Goal: Task Accomplishment & Management: Use online tool/utility

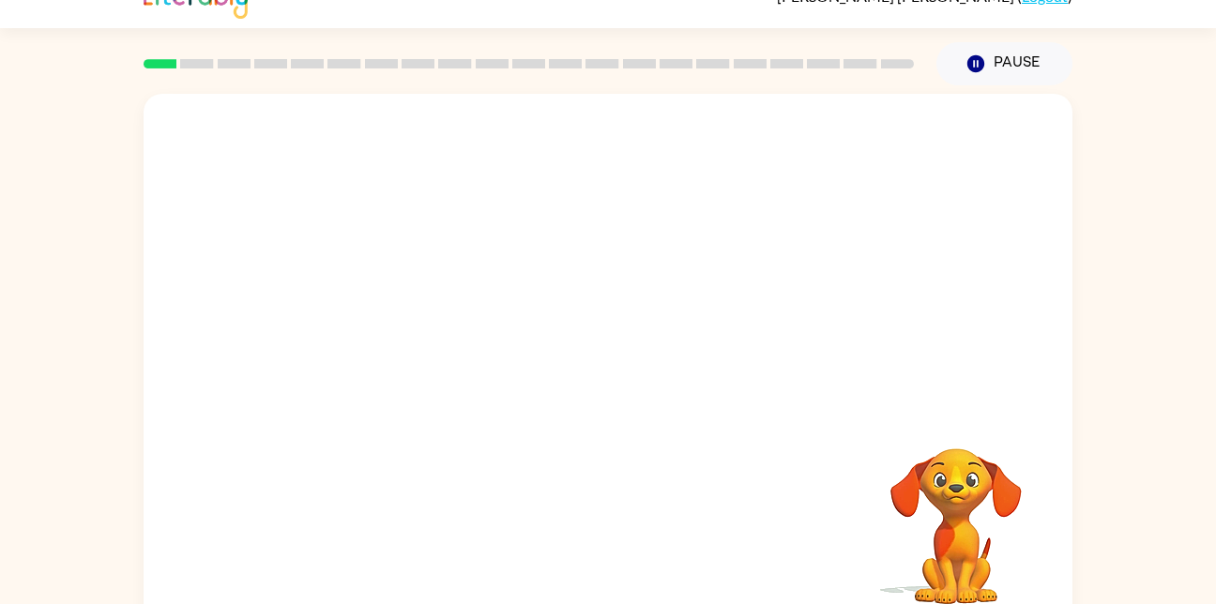
scroll to position [55, 0]
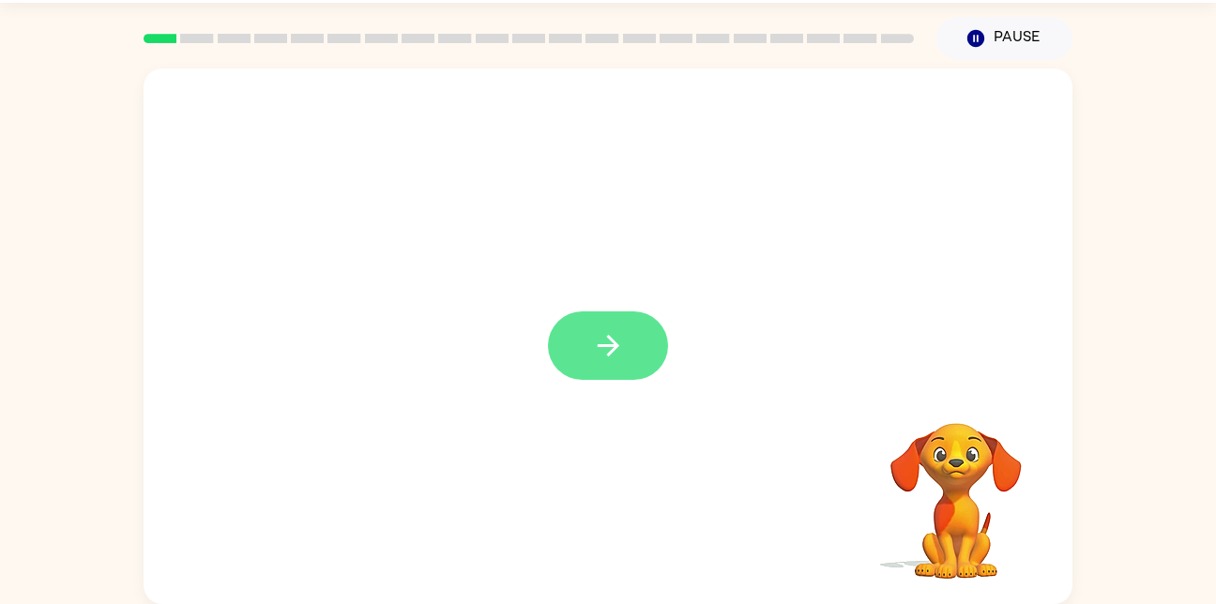
click at [609, 354] on icon "button" at bounding box center [608, 346] width 22 height 22
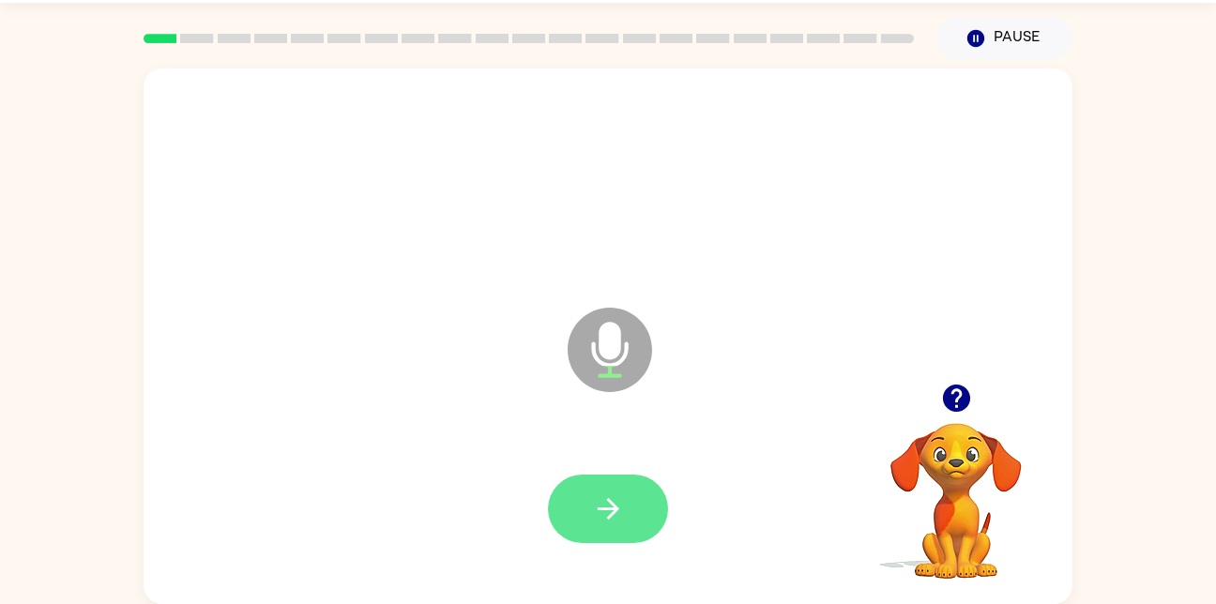
click at [587, 521] on button "button" at bounding box center [608, 509] width 120 height 68
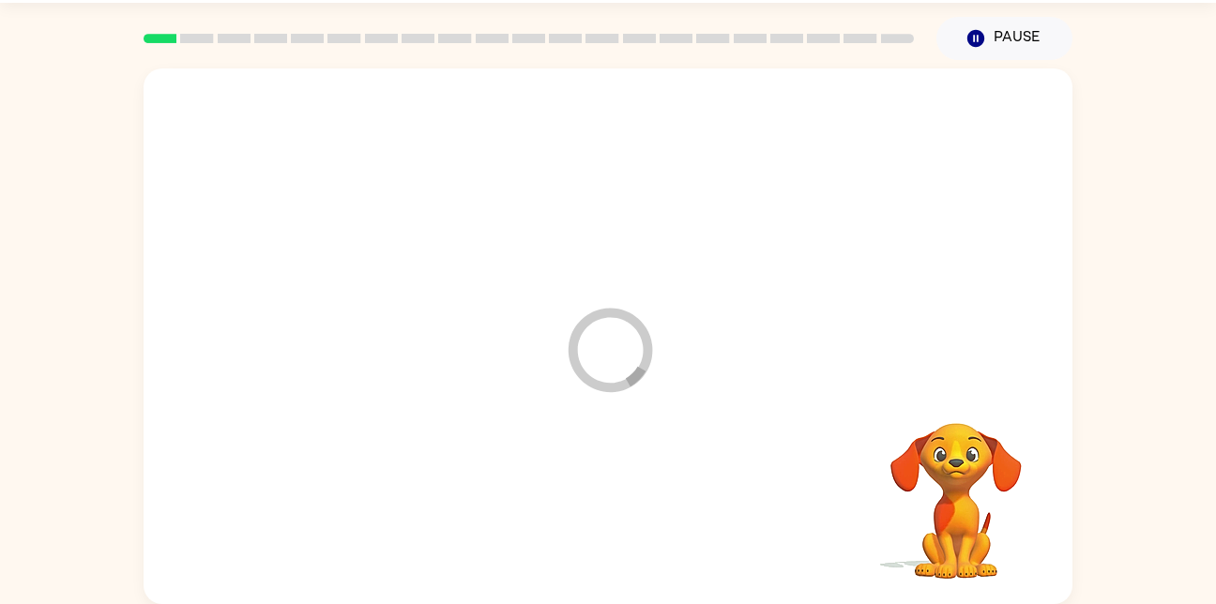
click at [609, 512] on div at bounding box center [607, 509] width 891 height 154
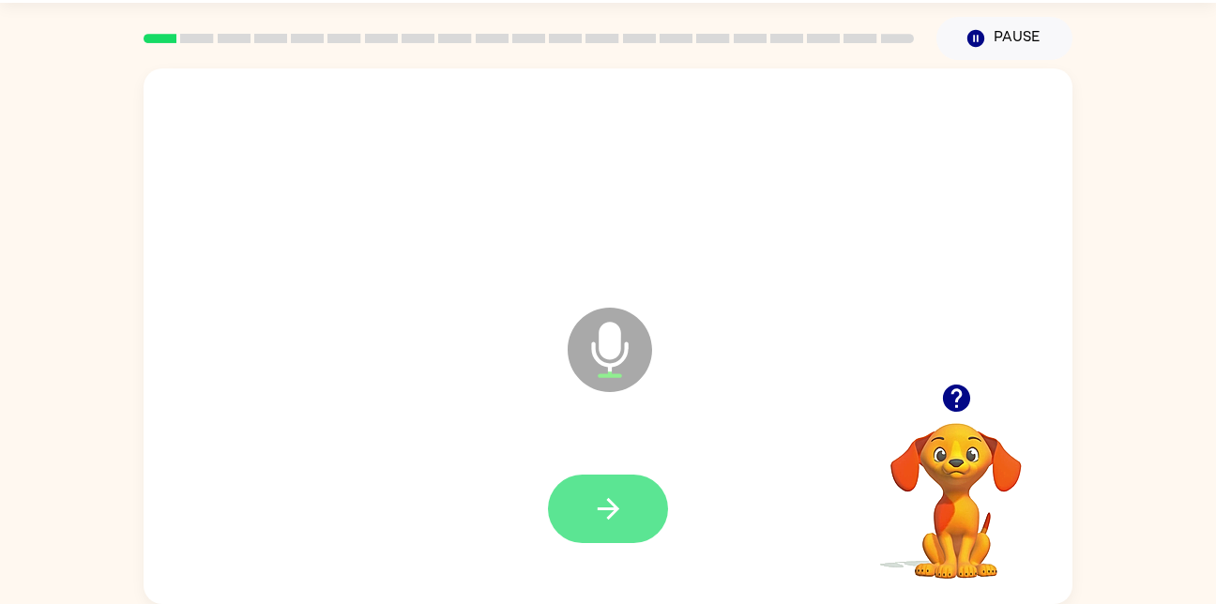
click at [634, 511] on button "button" at bounding box center [608, 509] width 120 height 68
click at [625, 507] on button "button" at bounding box center [608, 509] width 120 height 68
click at [637, 538] on button "button" at bounding box center [608, 509] width 120 height 68
click at [622, 506] on icon "button" at bounding box center [608, 508] width 33 height 33
click at [609, 535] on button "button" at bounding box center [608, 509] width 120 height 68
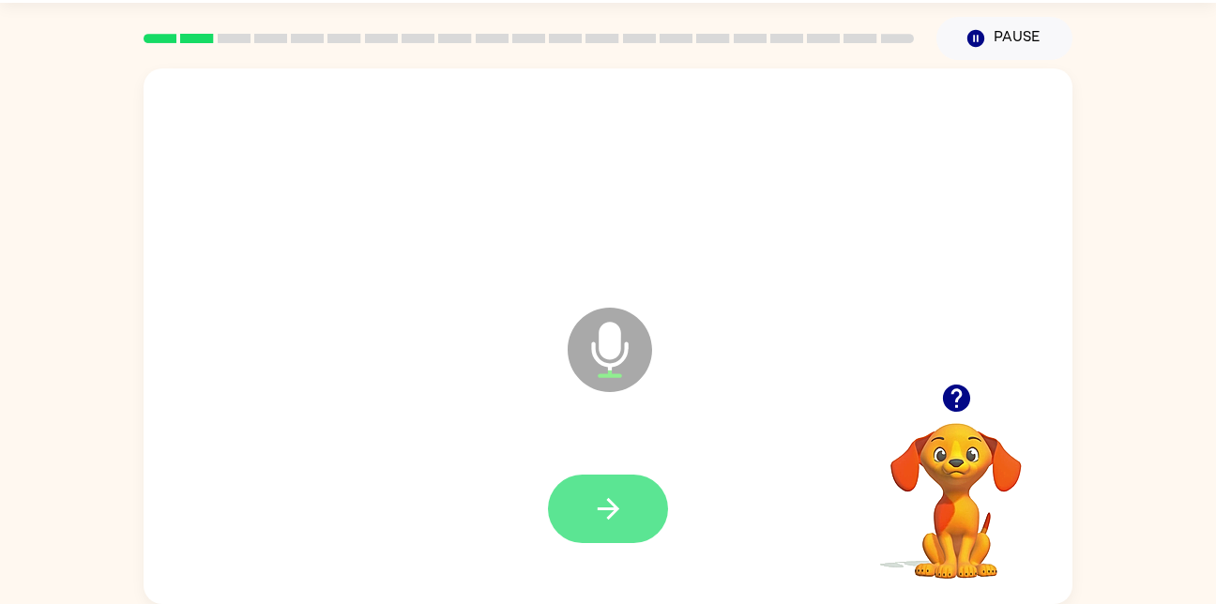
click at [649, 510] on button "button" at bounding box center [608, 509] width 120 height 68
click at [650, 534] on button "button" at bounding box center [608, 509] width 120 height 68
click at [628, 480] on button "button" at bounding box center [608, 509] width 120 height 68
click at [603, 524] on icon "button" at bounding box center [608, 508] width 33 height 33
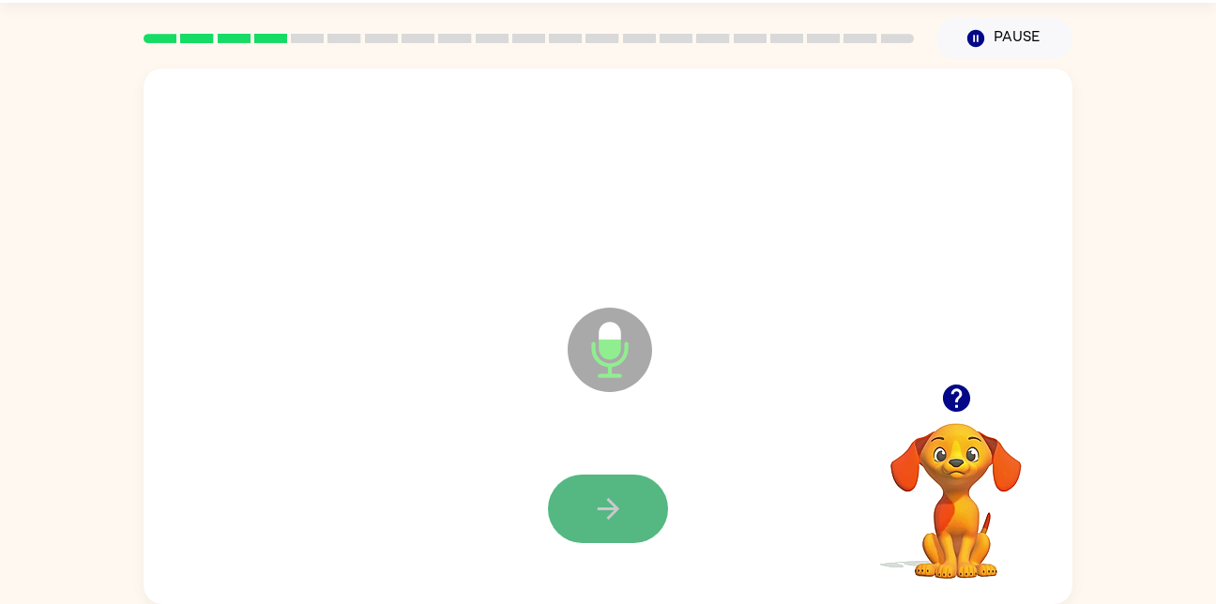
click at [630, 523] on button "button" at bounding box center [608, 509] width 120 height 68
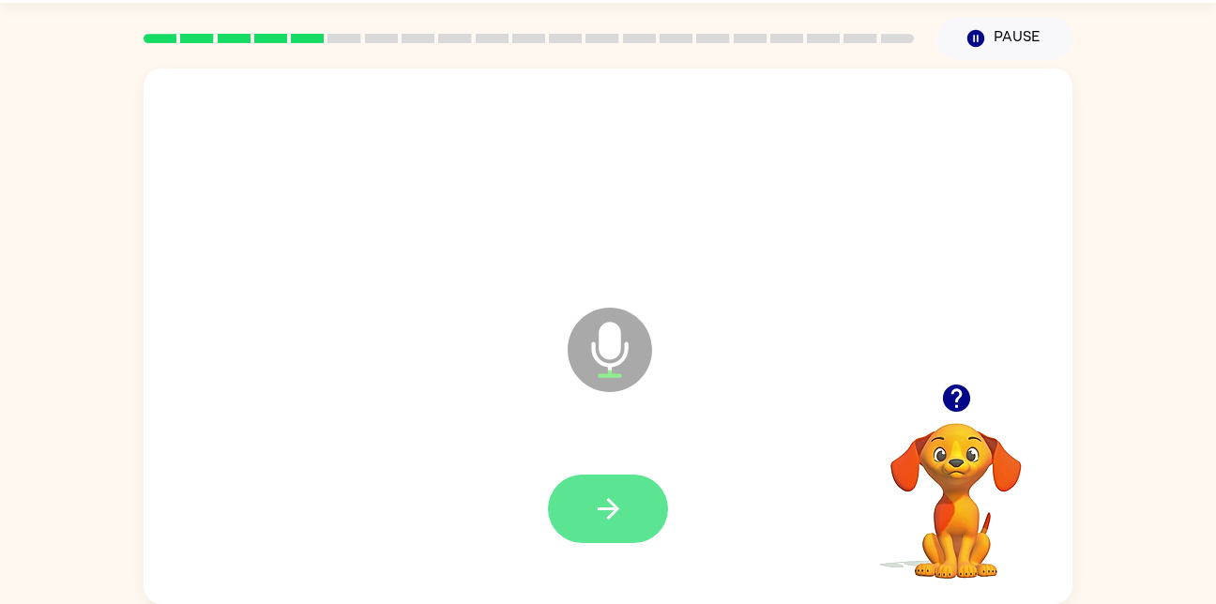
click at [664, 522] on button "button" at bounding box center [608, 509] width 120 height 68
click at [617, 518] on icon "button" at bounding box center [608, 508] width 33 height 33
click at [637, 524] on button "button" at bounding box center [608, 509] width 120 height 68
click at [597, 527] on button "button" at bounding box center [608, 509] width 120 height 68
click at [618, 484] on button "button" at bounding box center [608, 509] width 120 height 68
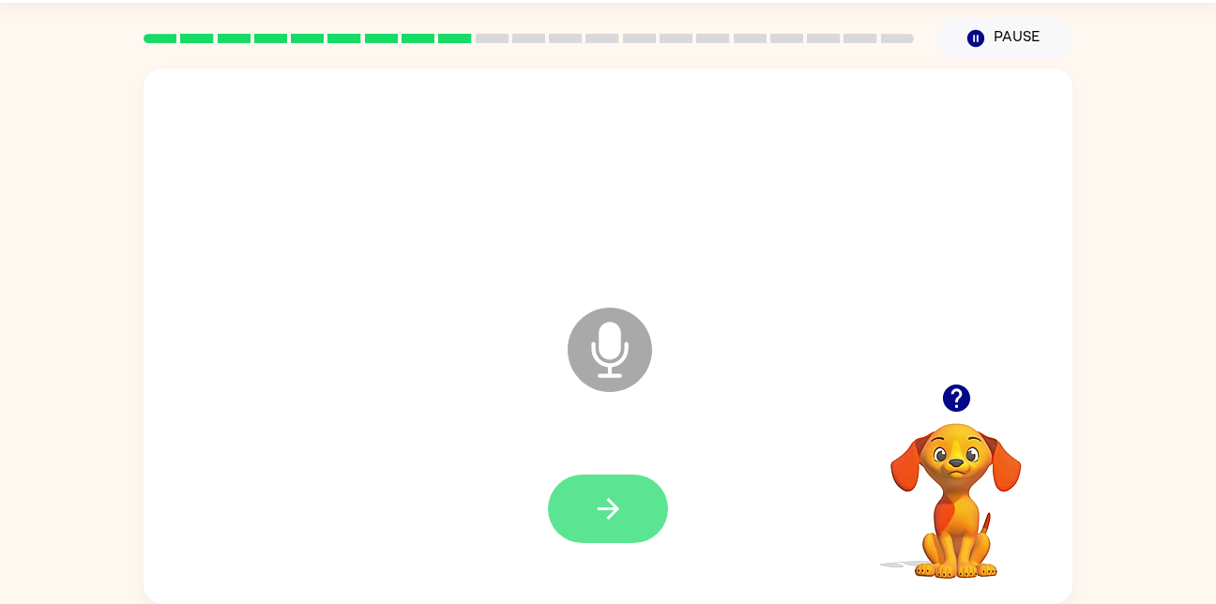
click at [609, 503] on icon "button" at bounding box center [608, 508] width 33 height 33
click at [642, 540] on button "button" at bounding box center [608, 509] width 120 height 68
click at [622, 500] on icon "button" at bounding box center [608, 508] width 33 height 33
click at [596, 487] on button "button" at bounding box center [608, 509] width 120 height 68
click at [590, 493] on button "button" at bounding box center [608, 509] width 120 height 68
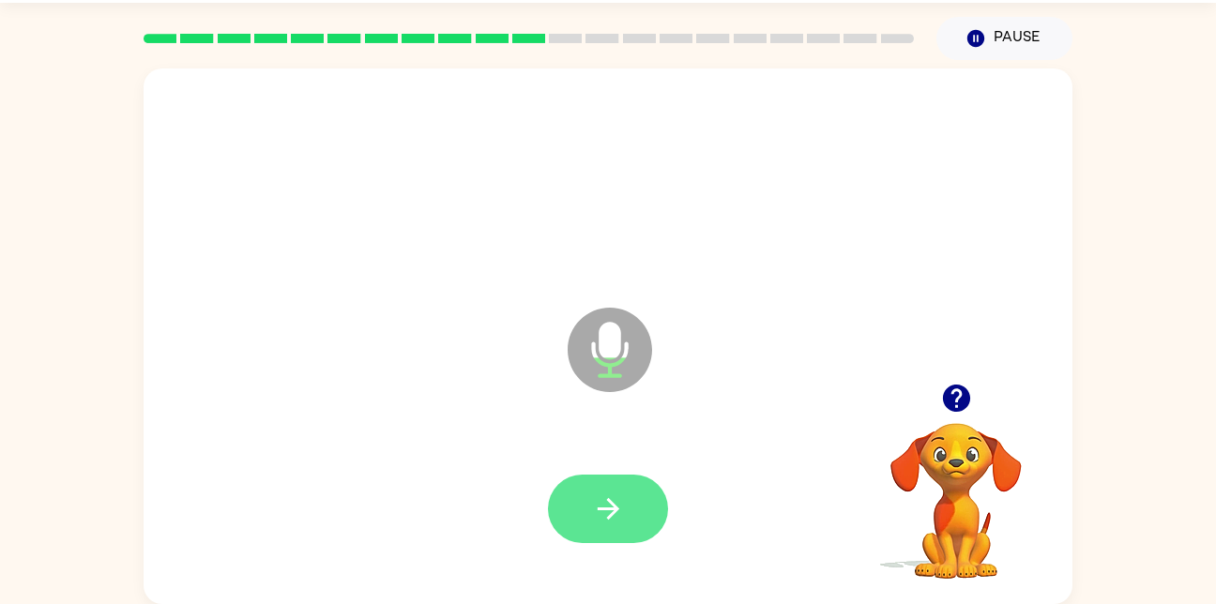
click at [642, 500] on button "button" at bounding box center [608, 509] width 120 height 68
click at [603, 511] on icon "button" at bounding box center [608, 508] width 33 height 33
click at [612, 475] on button "button" at bounding box center [608, 509] width 120 height 68
click at [638, 512] on button "button" at bounding box center [608, 509] width 120 height 68
click at [603, 512] on icon "button" at bounding box center [608, 508] width 33 height 33
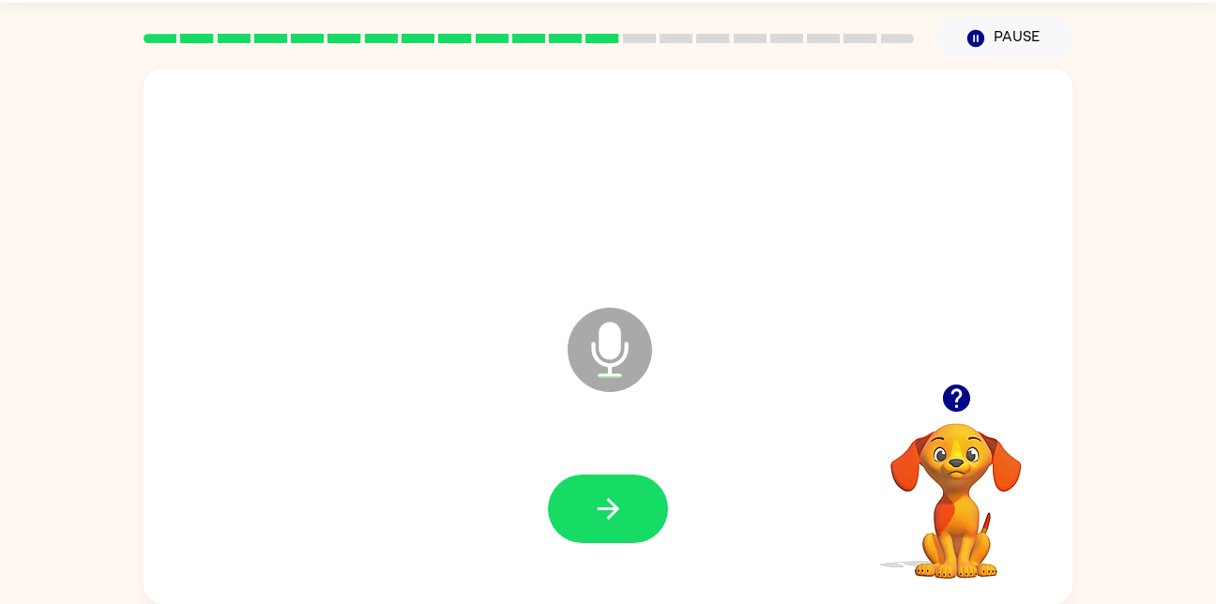
click at [644, 534] on button "button" at bounding box center [608, 509] width 120 height 68
click at [627, 537] on div at bounding box center [607, 509] width 891 height 154
click at [639, 516] on button "button" at bounding box center [608, 509] width 120 height 68
click at [647, 499] on button "button" at bounding box center [608, 509] width 120 height 68
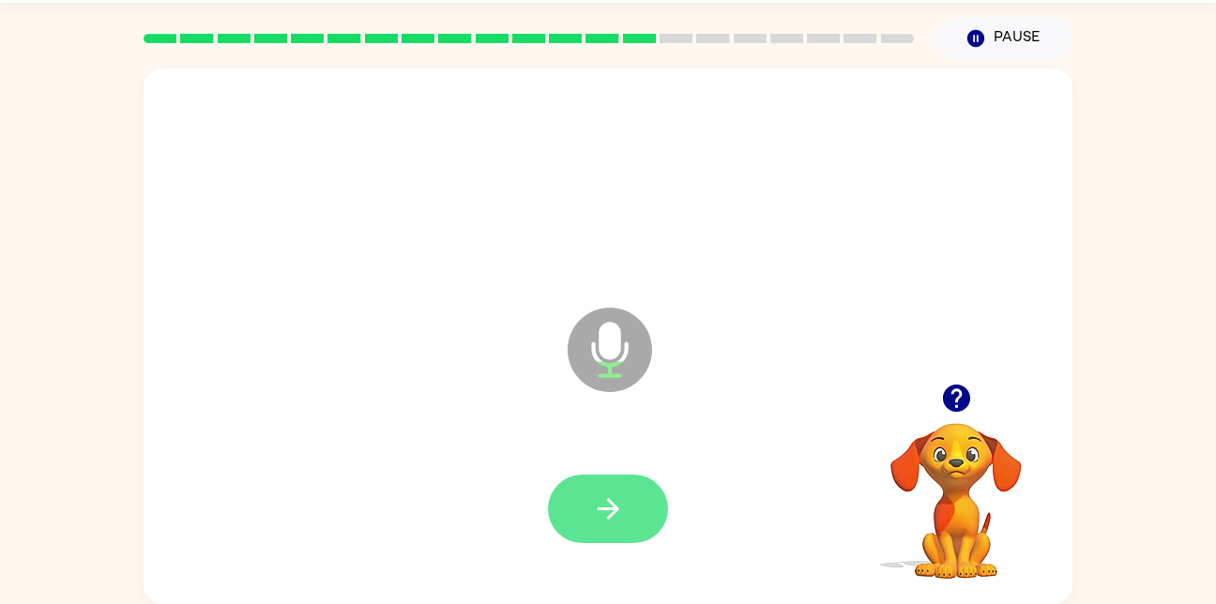
click at [633, 519] on button "button" at bounding box center [608, 509] width 120 height 68
click at [584, 538] on button "button" at bounding box center [608, 509] width 120 height 68
click at [649, 515] on button "button" at bounding box center [608, 509] width 120 height 68
click at [629, 507] on button "button" at bounding box center [608, 509] width 120 height 68
click at [629, 541] on button "button" at bounding box center [608, 509] width 120 height 68
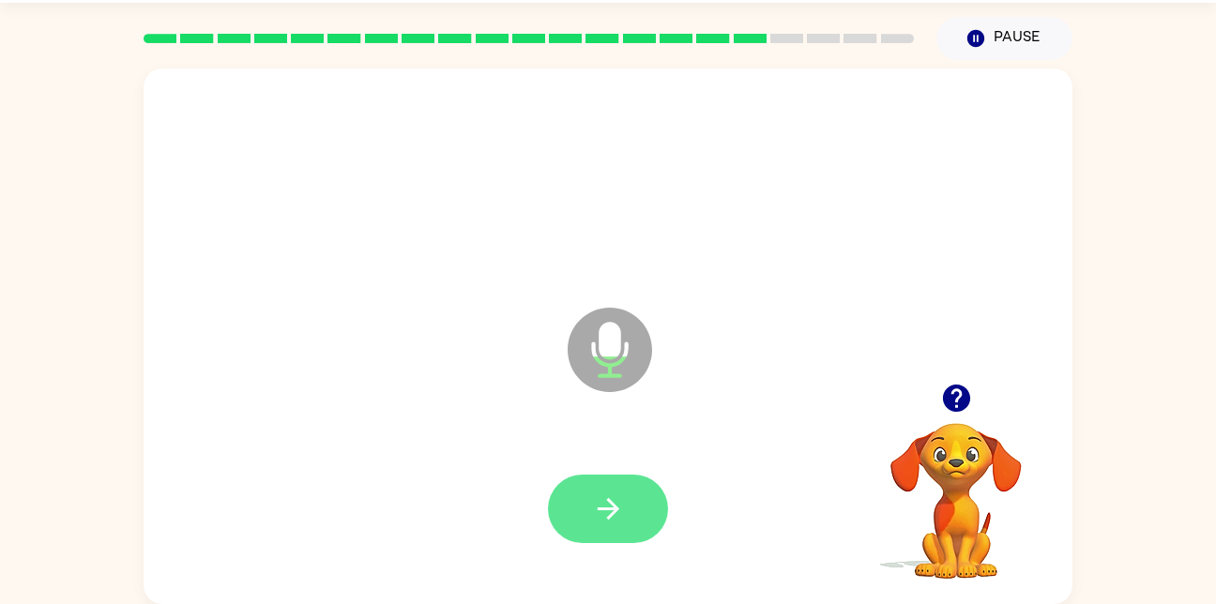
click at [616, 518] on icon "button" at bounding box center [608, 508] width 33 height 33
click at [649, 530] on button "button" at bounding box center [608, 509] width 120 height 68
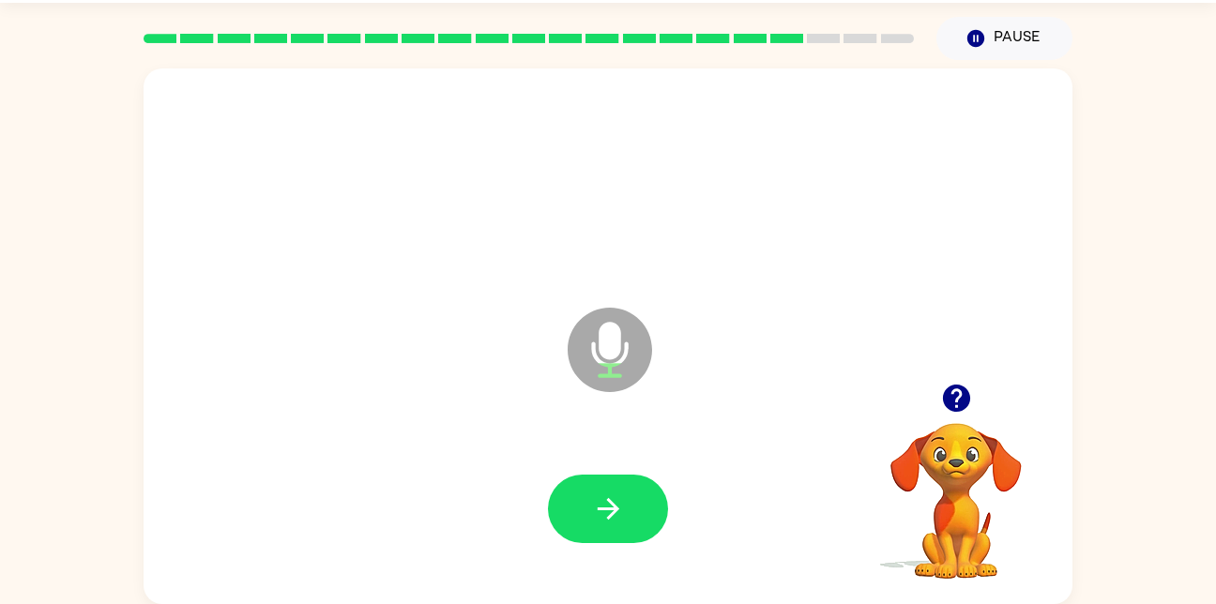
click at [667, 498] on div at bounding box center [608, 509] width 120 height 68
click at [635, 536] on button "button" at bounding box center [608, 509] width 120 height 68
click at [654, 541] on div at bounding box center [608, 509] width 120 height 68
click at [651, 529] on button "button" at bounding box center [608, 509] width 120 height 68
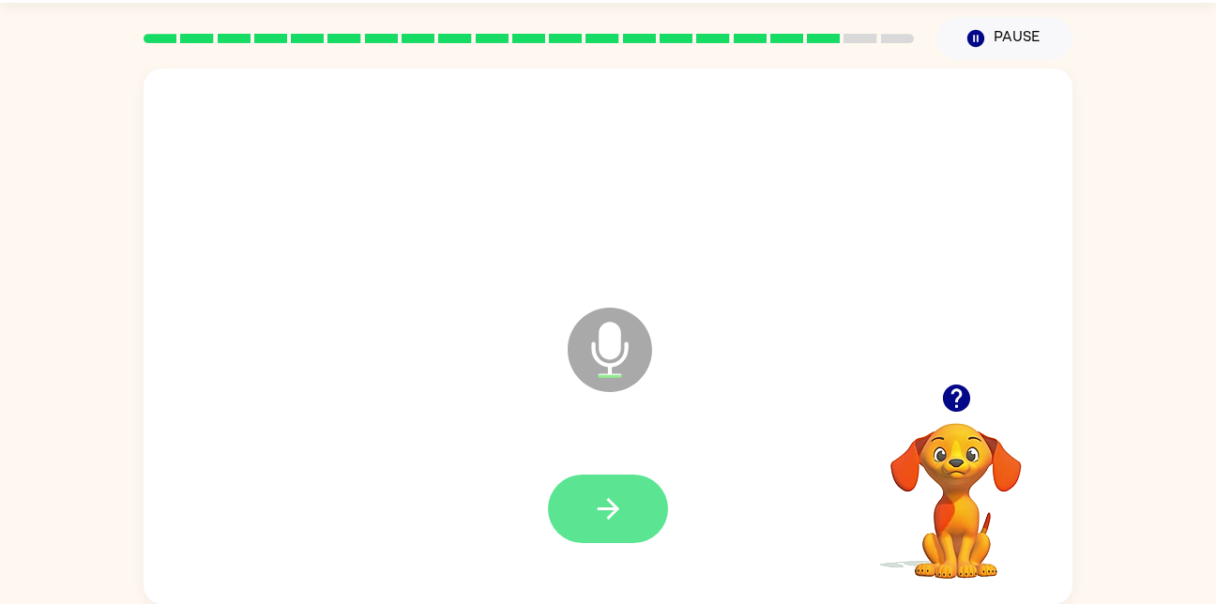
click at [609, 493] on icon "button" at bounding box center [608, 508] width 33 height 33
click at [622, 506] on icon "button" at bounding box center [608, 508] width 33 height 33
click at [630, 507] on button "button" at bounding box center [608, 509] width 120 height 68
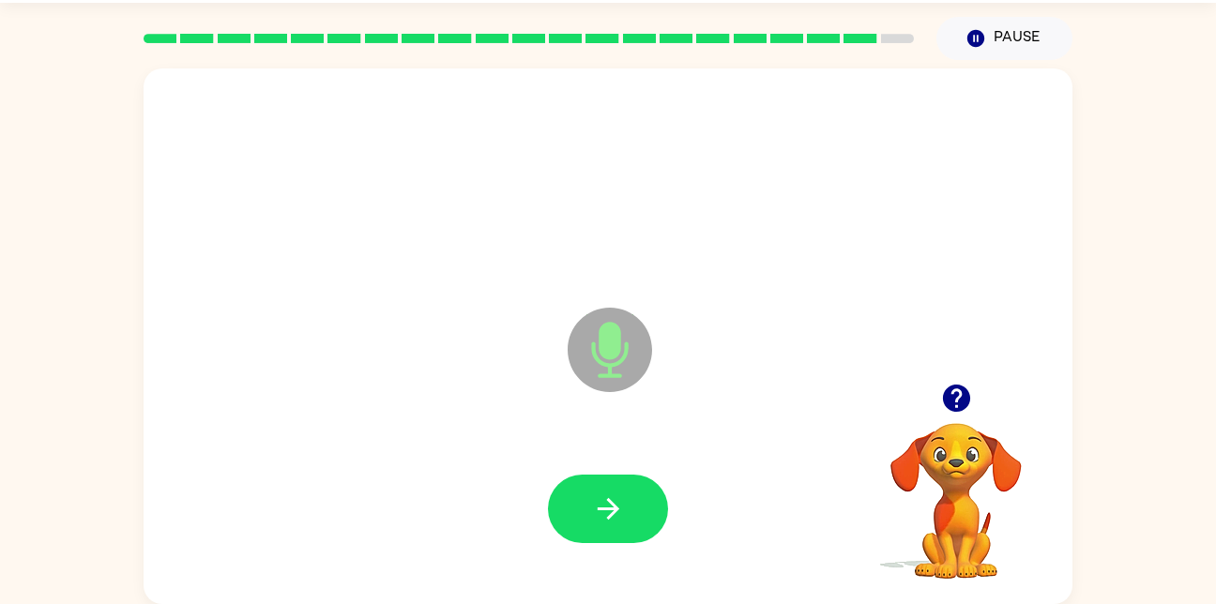
click at [651, 538] on div at bounding box center [608, 509] width 120 height 68
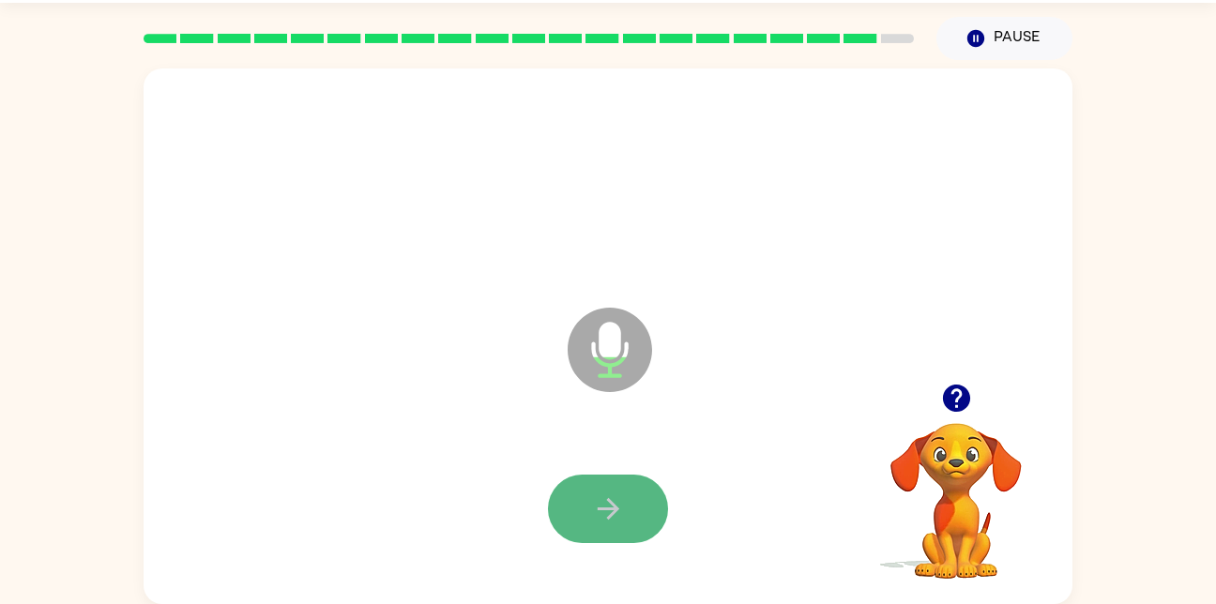
click at [639, 538] on button "button" at bounding box center [608, 509] width 120 height 68
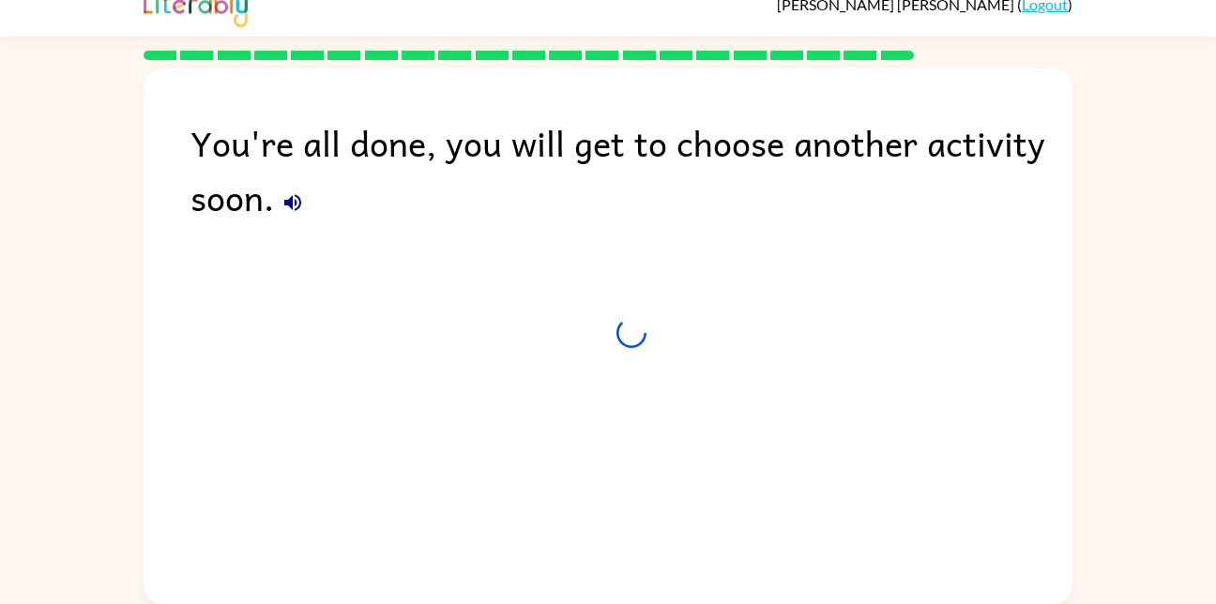
scroll to position [22, 0]
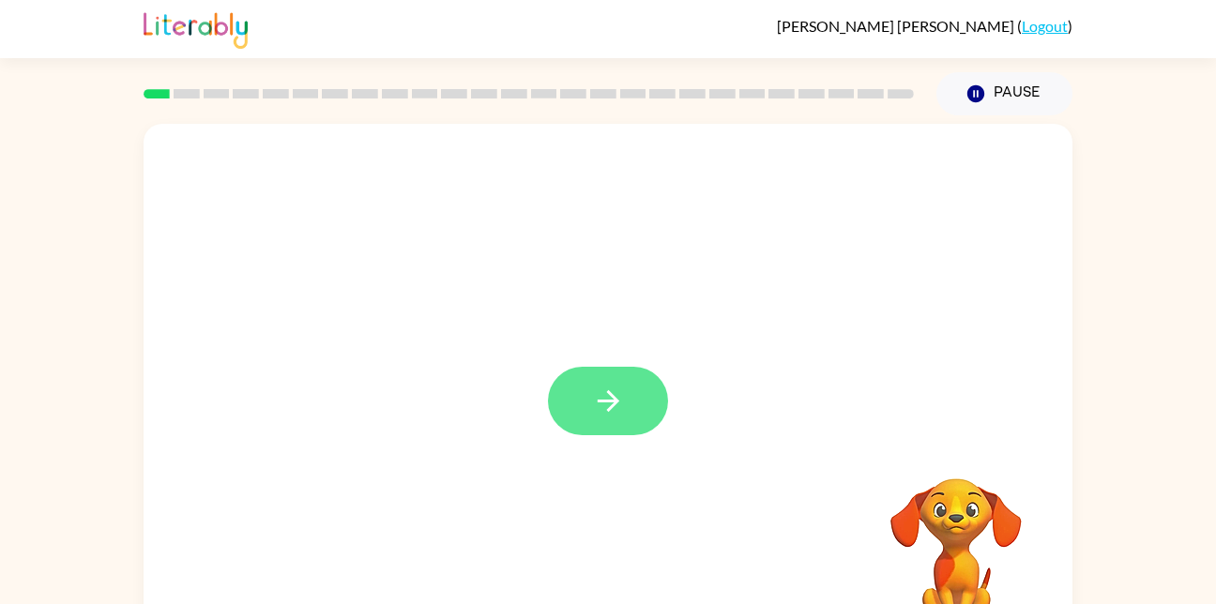
click at [576, 417] on button "button" at bounding box center [608, 401] width 120 height 68
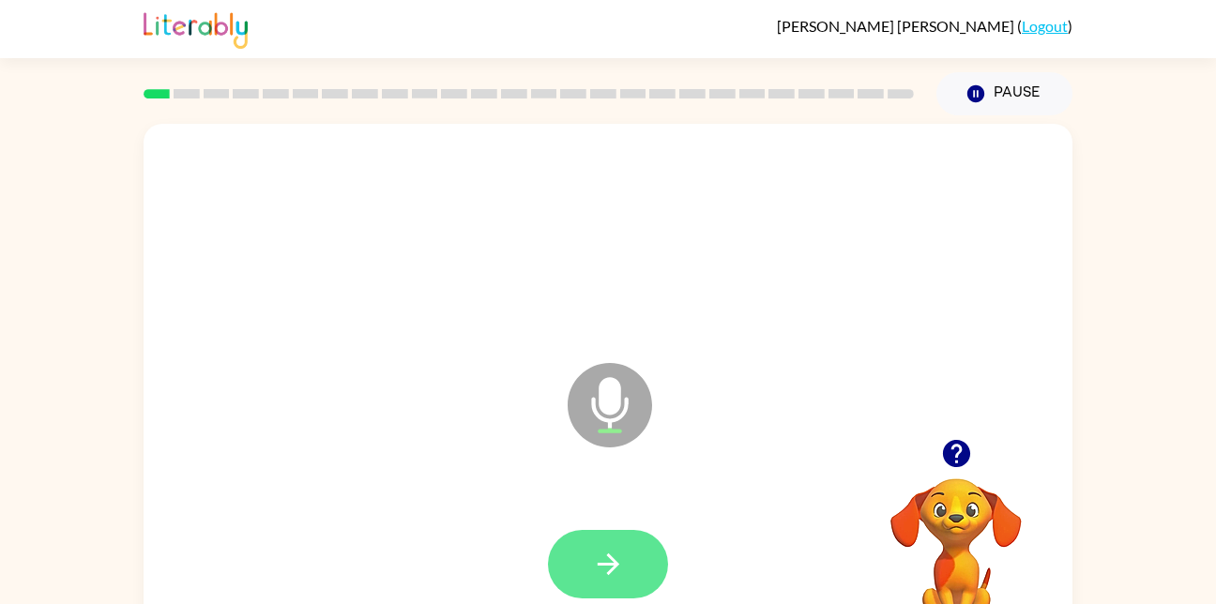
click at [633, 568] on button "button" at bounding box center [608, 564] width 120 height 68
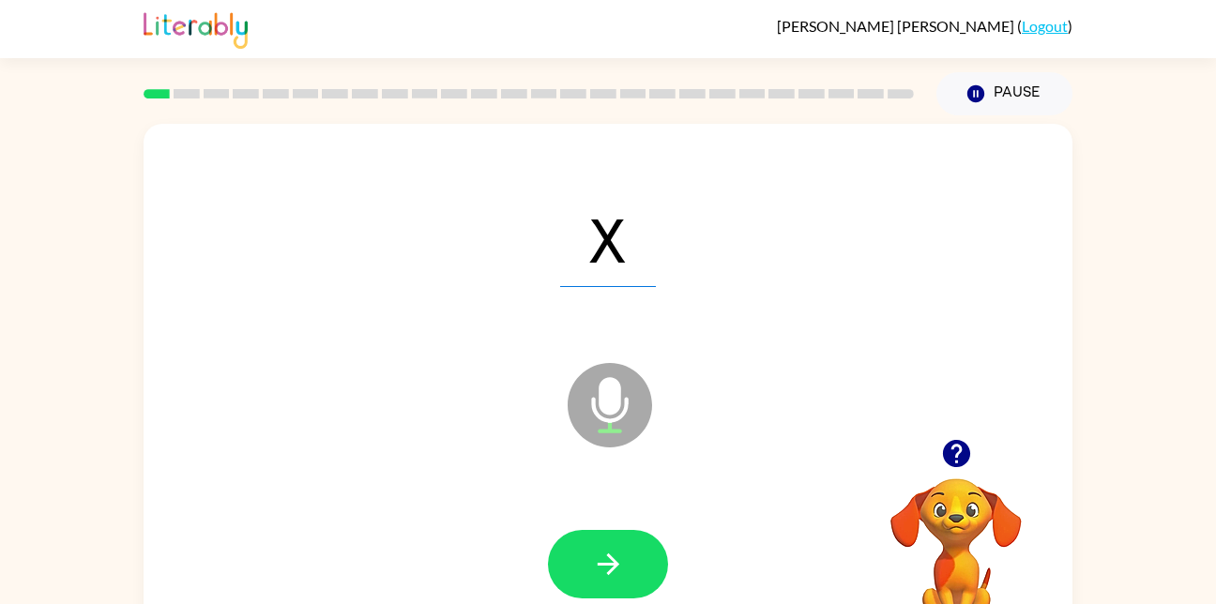
click at [678, 551] on div at bounding box center [607, 565] width 891 height 154
click at [654, 561] on button "button" at bounding box center [608, 564] width 120 height 68
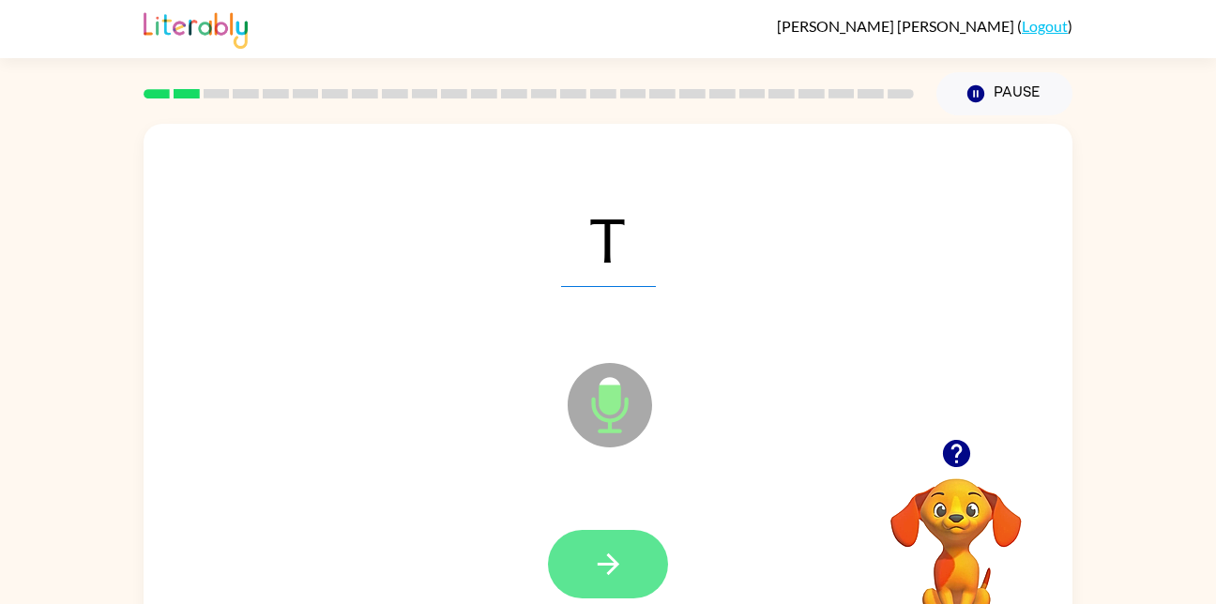
click at [657, 540] on button "button" at bounding box center [608, 564] width 120 height 68
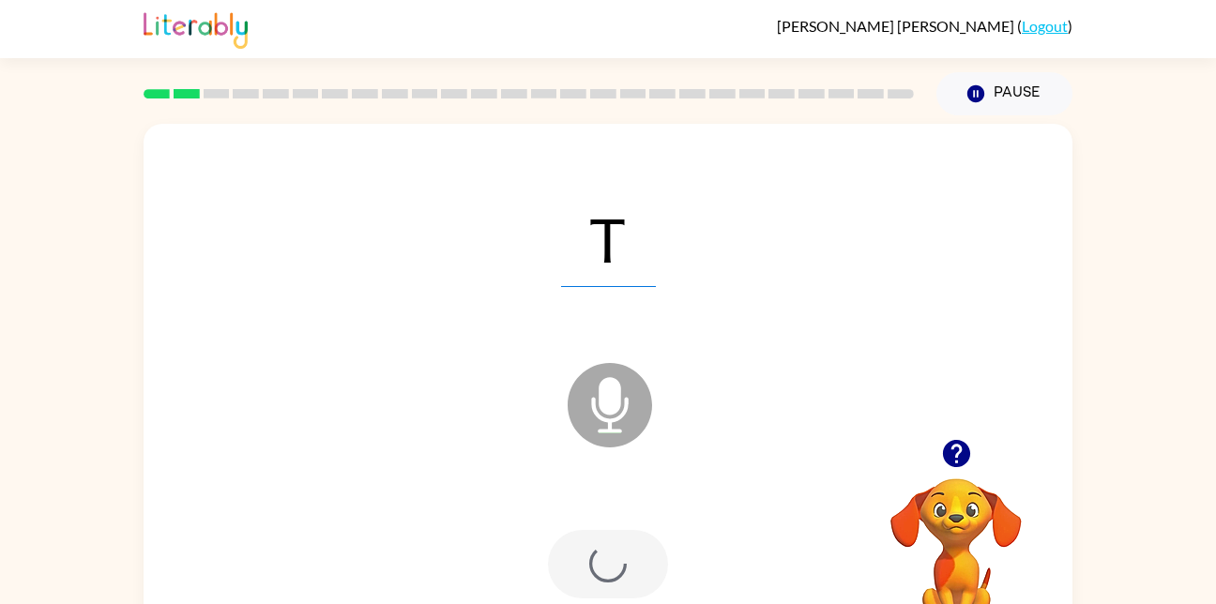
click at [638, 567] on div at bounding box center [608, 564] width 120 height 68
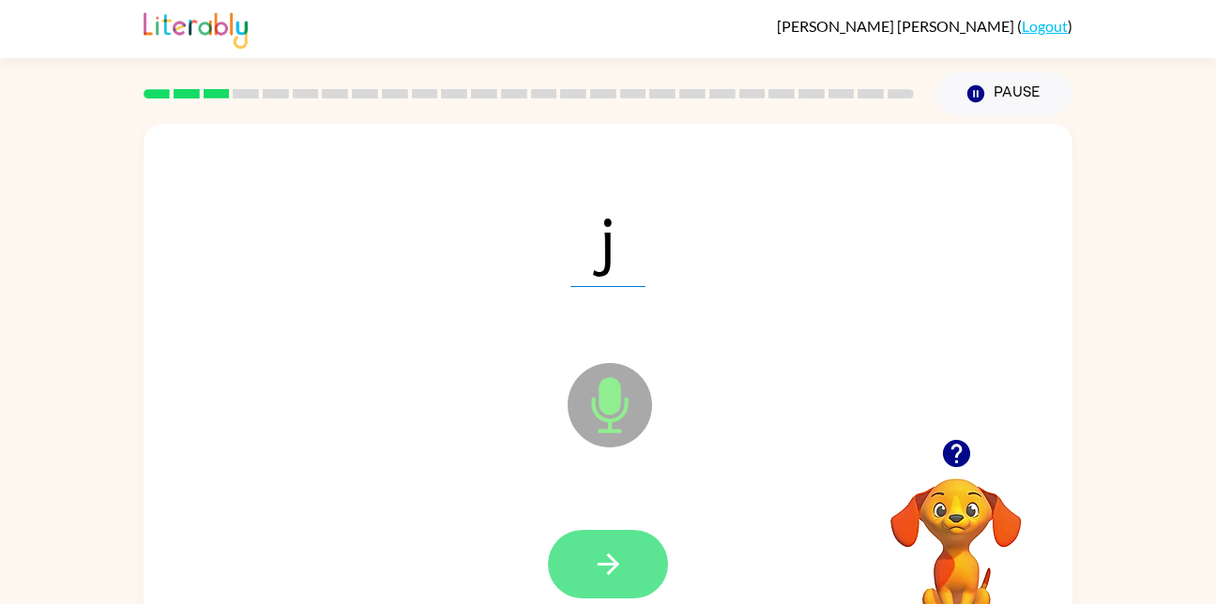
click at [651, 584] on button "button" at bounding box center [608, 564] width 120 height 68
click at [599, 549] on icon "button" at bounding box center [608, 564] width 33 height 33
click at [631, 573] on button "button" at bounding box center [608, 564] width 120 height 68
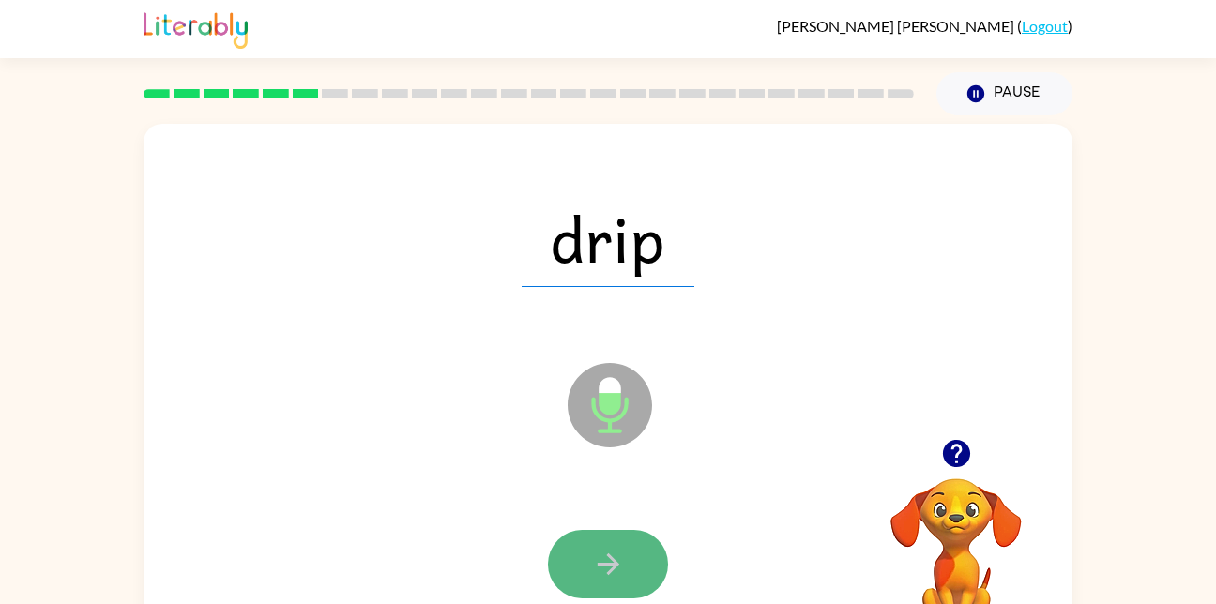
click at [627, 530] on button "button" at bounding box center [608, 564] width 120 height 68
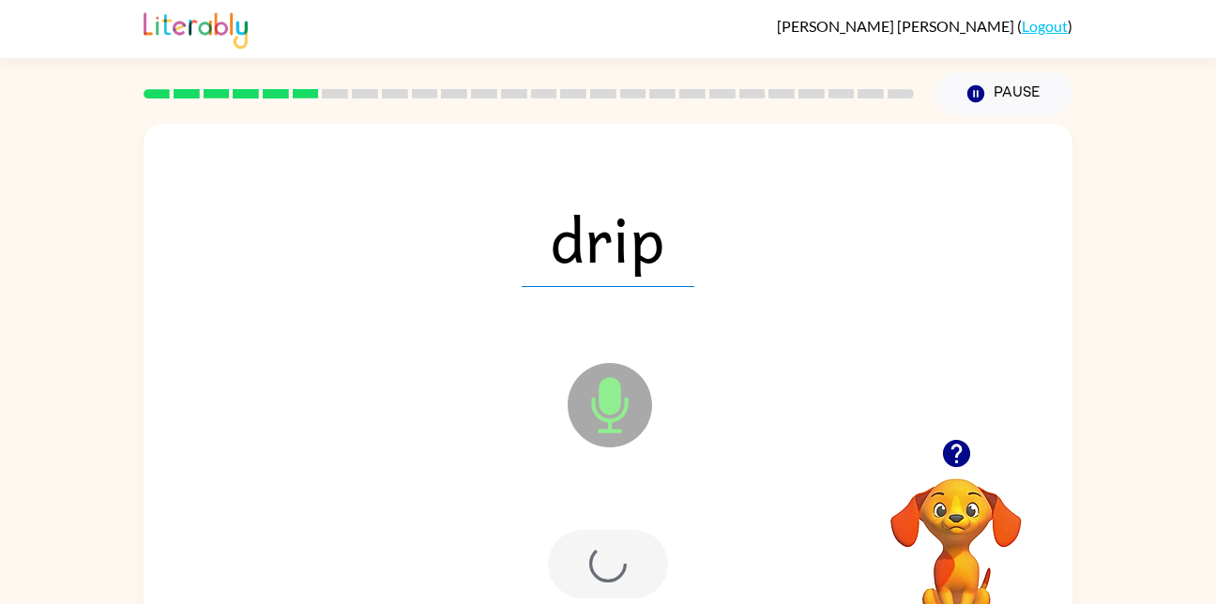
click at [618, 580] on div at bounding box center [608, 564] width 120 height 68
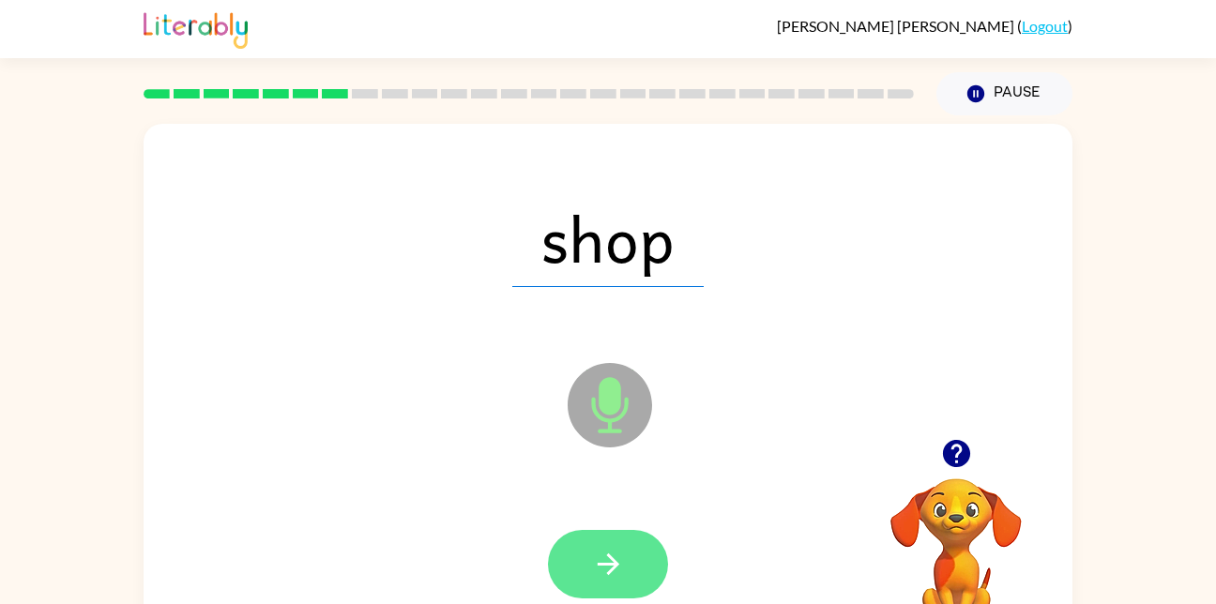
click at [643, 564] on button "button" at bounding box center [608, 564] width 120 height 68
click at [636, 561] on button "button" at bounding box center [608, 564] width 120 height 68
click at [607, 569] on icon "button" at bounding box center [608, 564] width 33 height 33
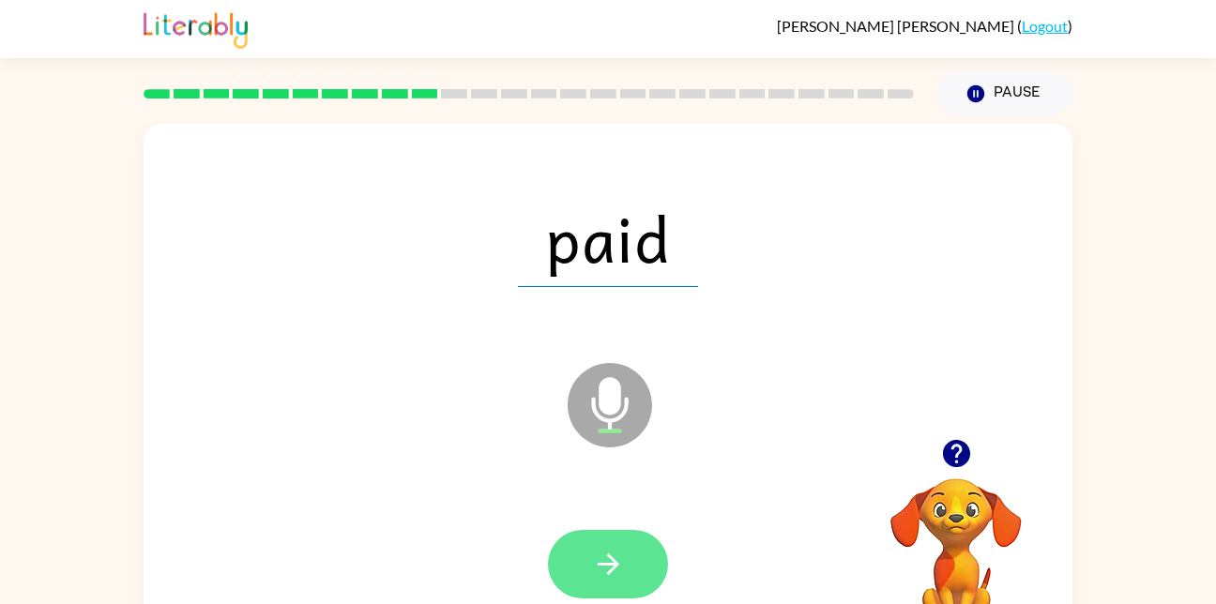
click at [632, 553] on button "button" at bounding box center [608, 564] width 120 height 68
click at [664, 568] on button "button" at bounding box center [608, 564] width 120 height 68
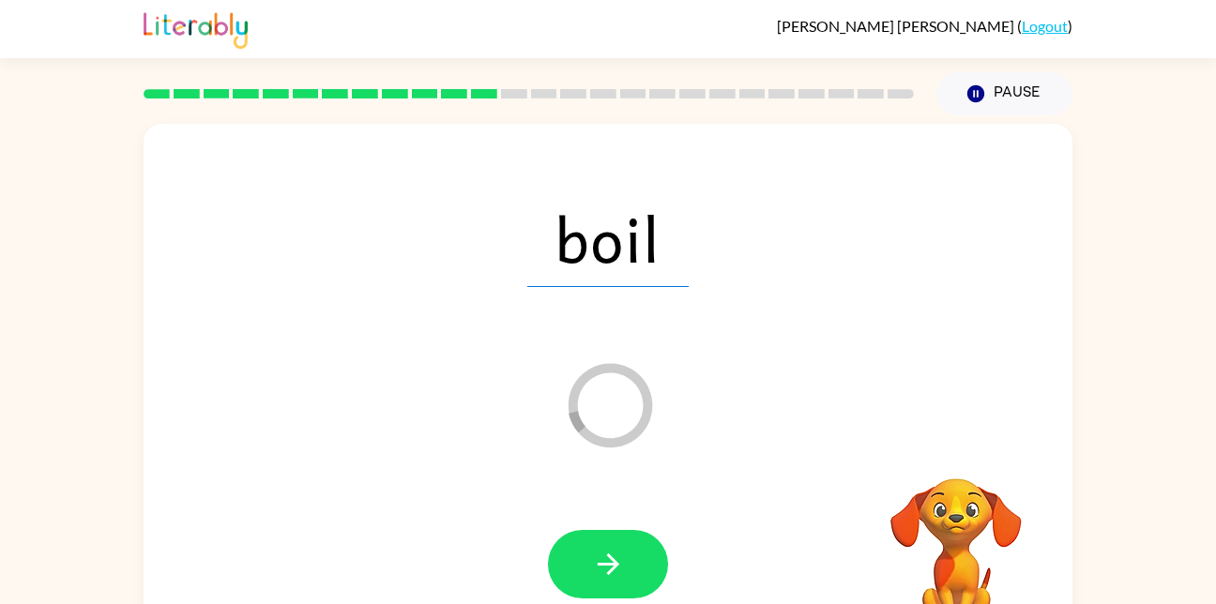
click at [663, 588] on div at bounding box center [608, 564] width 120 height 68
click at [625, 591] on button "button" at bounding box center [608, 564] width 120 height 68
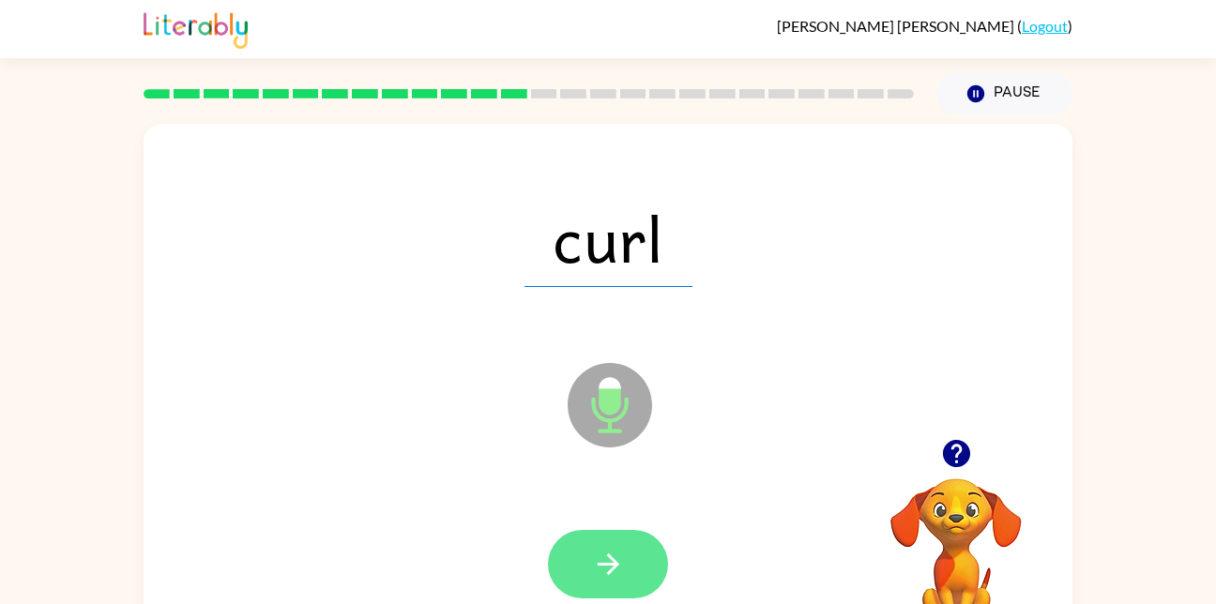
click at [634, 548] on button "button" at bounding box center [608, 564] width 120 height 68
click at [610, 544] on button "button" at bounding box center [608, 564] width 120 height 68
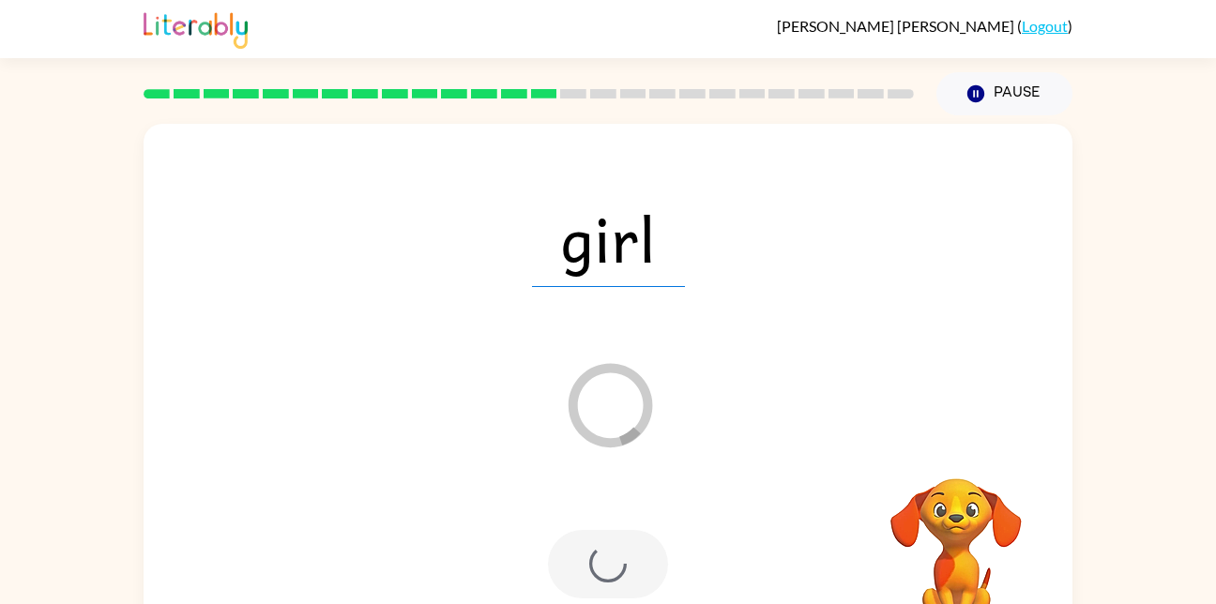
click at [597, 602] on div at bounding box center [607, 565] width 891 height 154
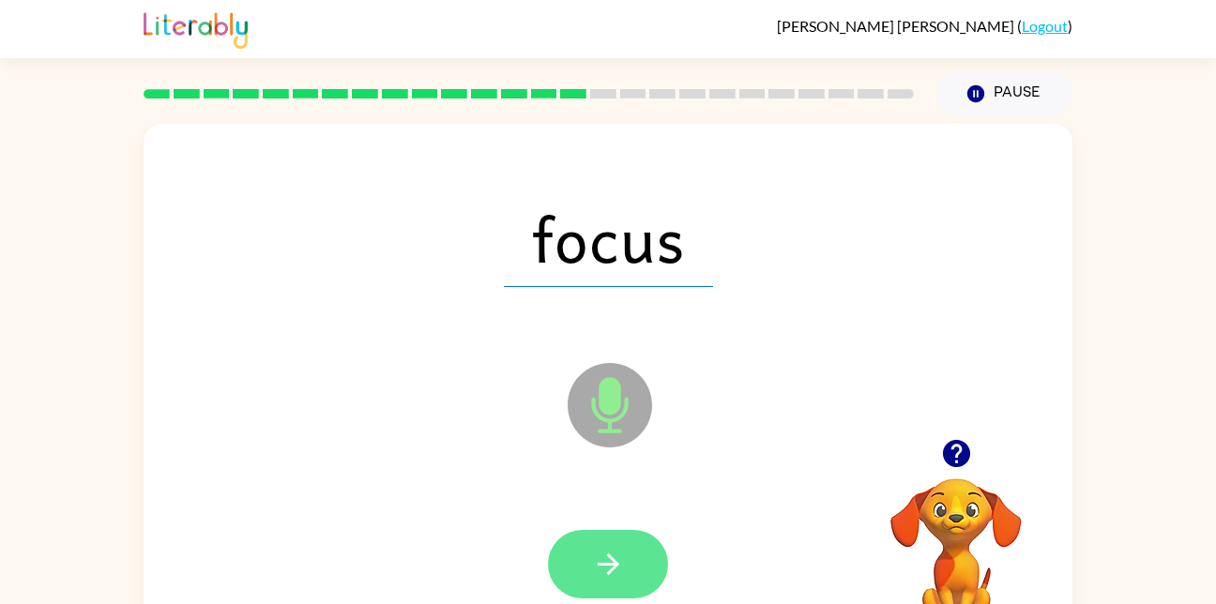
click at [622, 554] on icon "button" at bounding box center [608, 564] width 33 height 33
click at [625, 590] on button "button" at bounding box center [608, 564] width 120 height 68
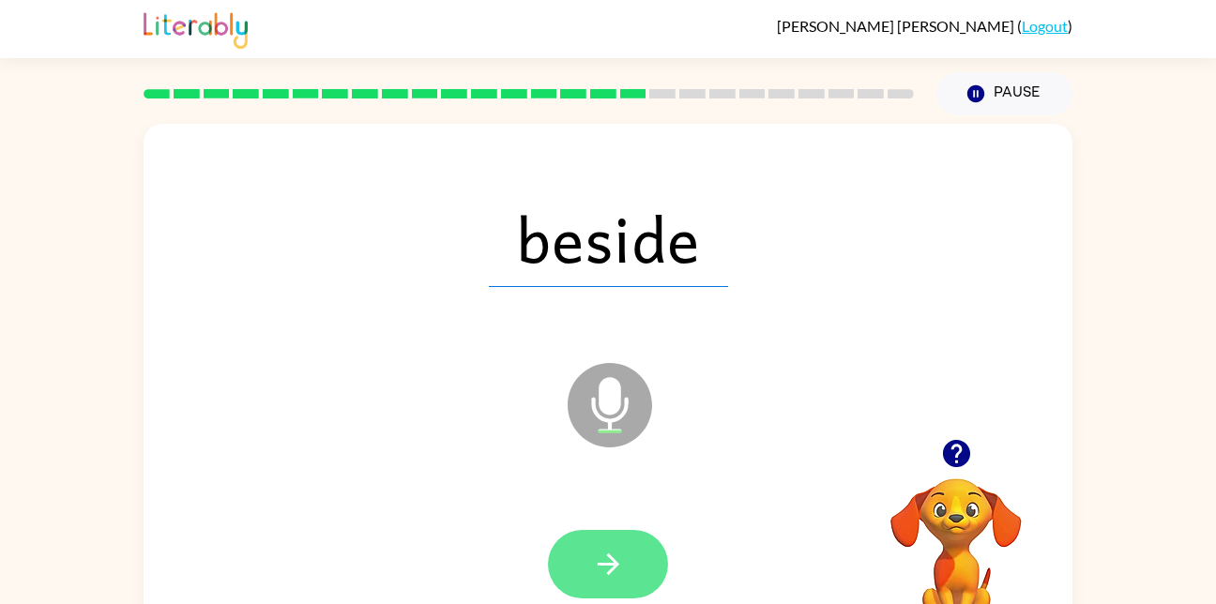
click at [627, 579] on button "button" at bounding box center [608, 564] width 120 height 68
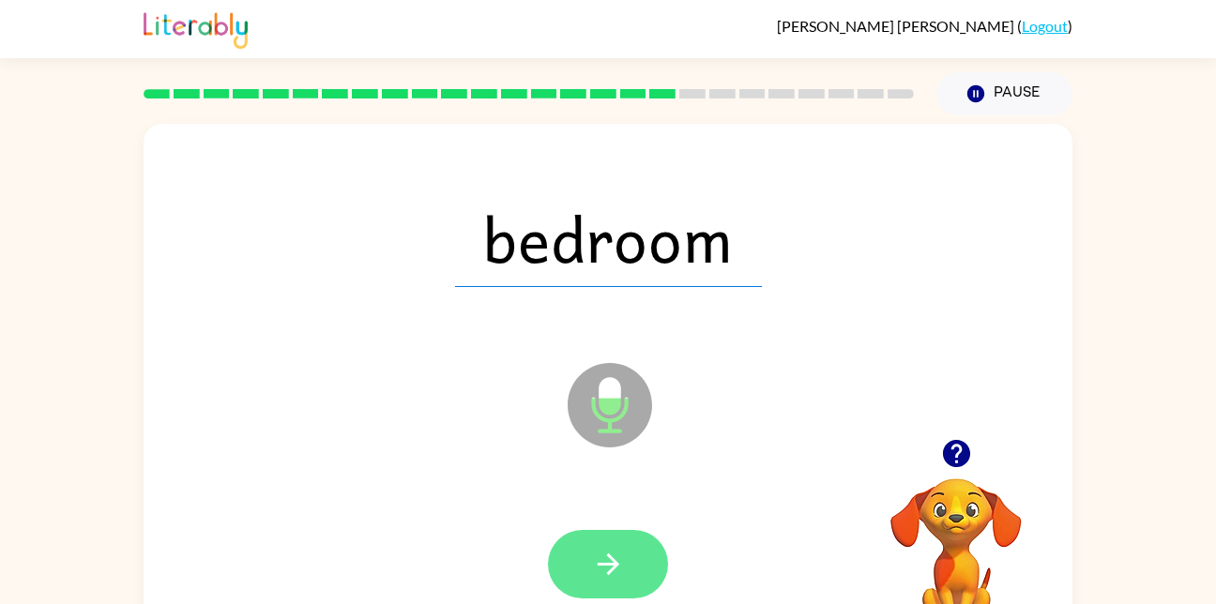
click at [589, 586] on button "button" at bounding box center [608, 564] width 120 height 68
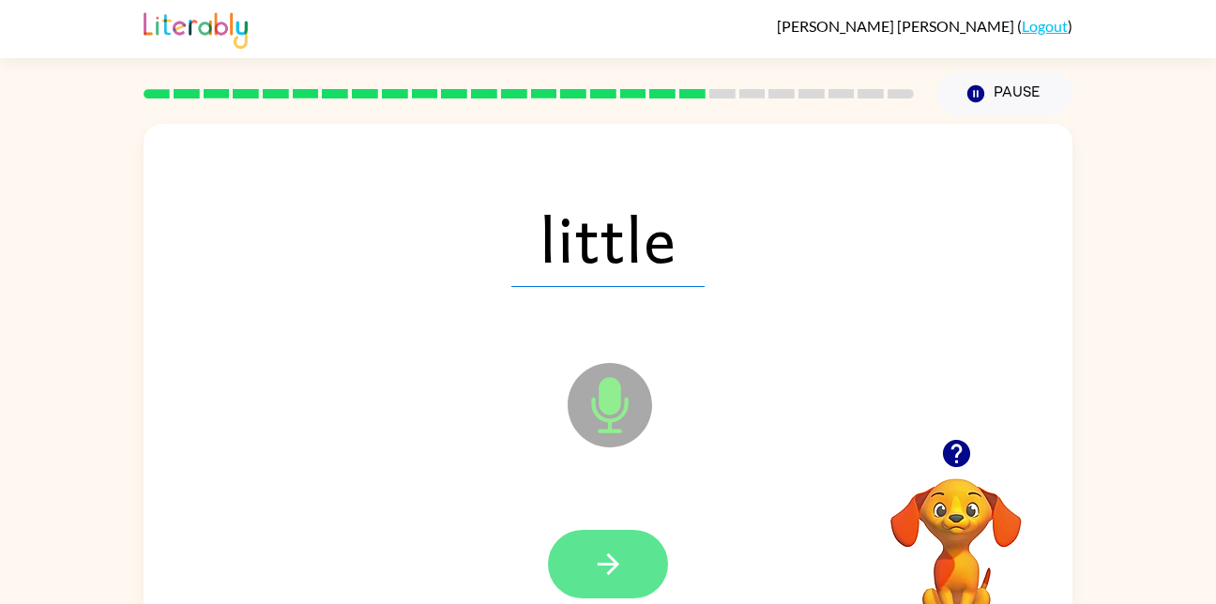
click at [616, 535] on button "button" at bounding box center [608, 564] width 120 height 68
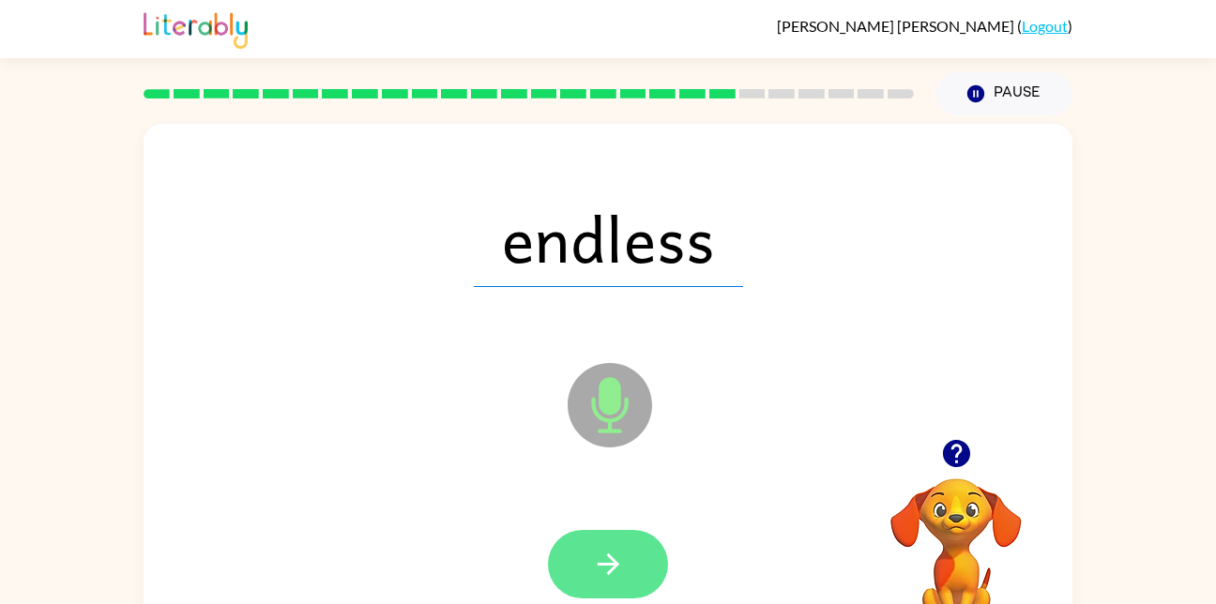
click at [621, 557] on icon "button" at bounding box center [608, 564] width 33 height 33
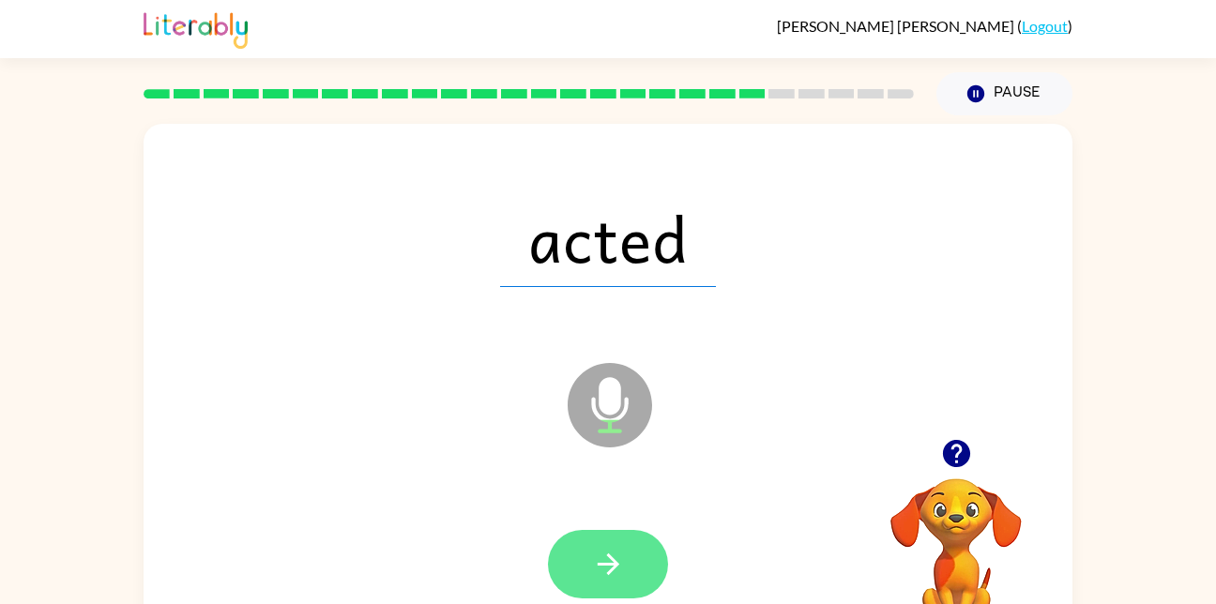
click at [642, 569] on button "button" at bounding box center [608, 564] width 120 height 68
click at [639, 571] on button "button" at bounding box center [608, 564] width 120 height 68
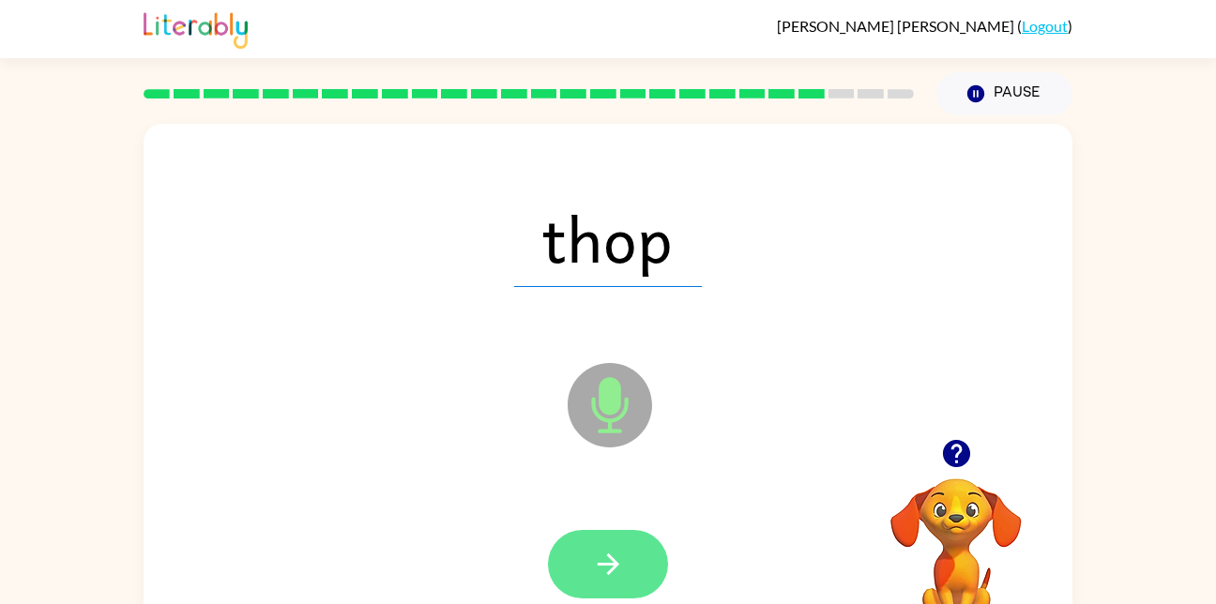
click at [602, 559] on icon "button" at bounding box center [608, 564] width 33 height 33
click at [625, 558] on button "button" at bounding box center [608, 564] width 120 height 68
click at [624, 567] on icon "button" at bounding box center [608, 564] width 33 height 33
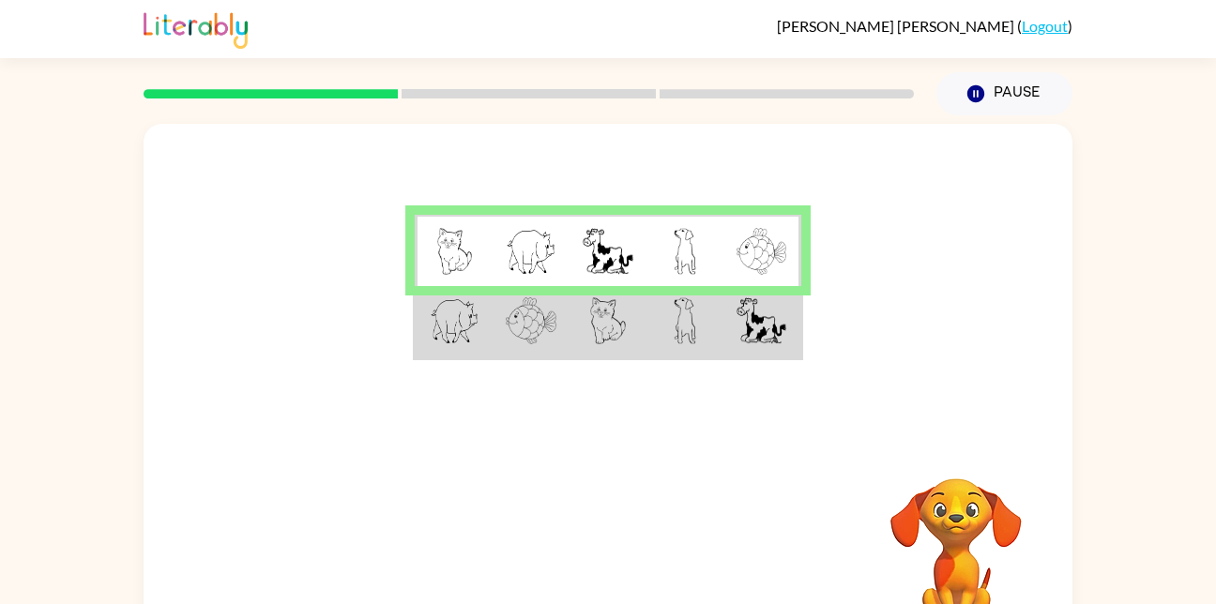
click at [733, 339] on td at bounding box center [761, 322] width 77 height 72
click at [718, 341] on td at bounding box center [684, 322] width 77 height 72
click at [727, 331] on td at bounding box center [761, 322] width 77 height 72
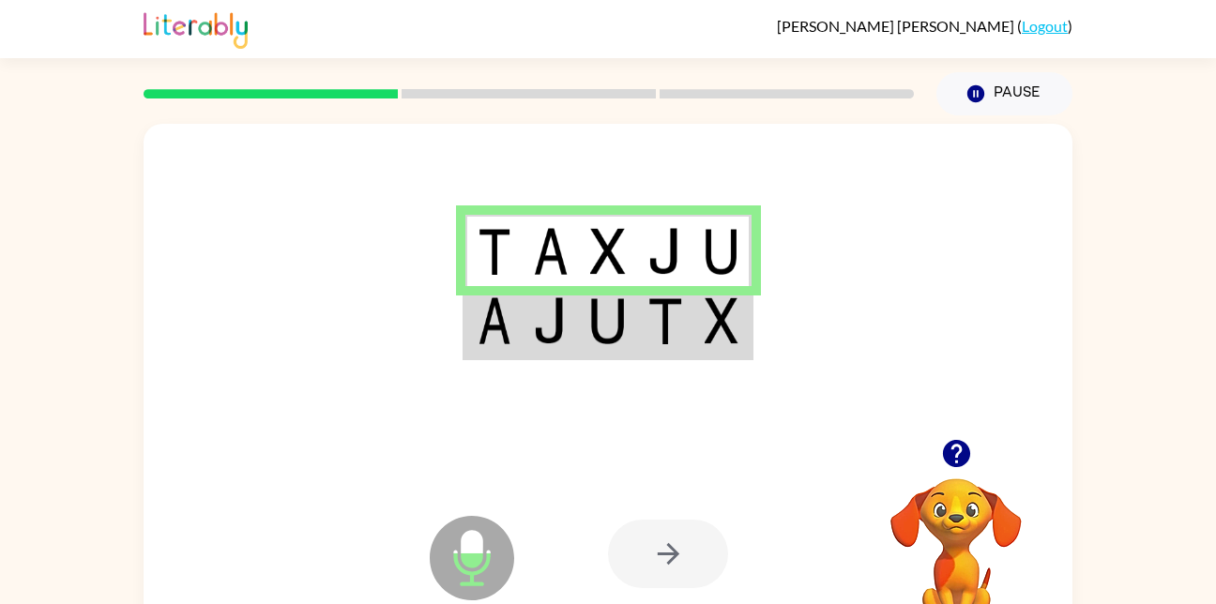
click at [663, 371] on div at bounding box center [608, 281] width 929 height 315
click at [672, 346] on td at bounding box center [665, 322] width 57 height 72
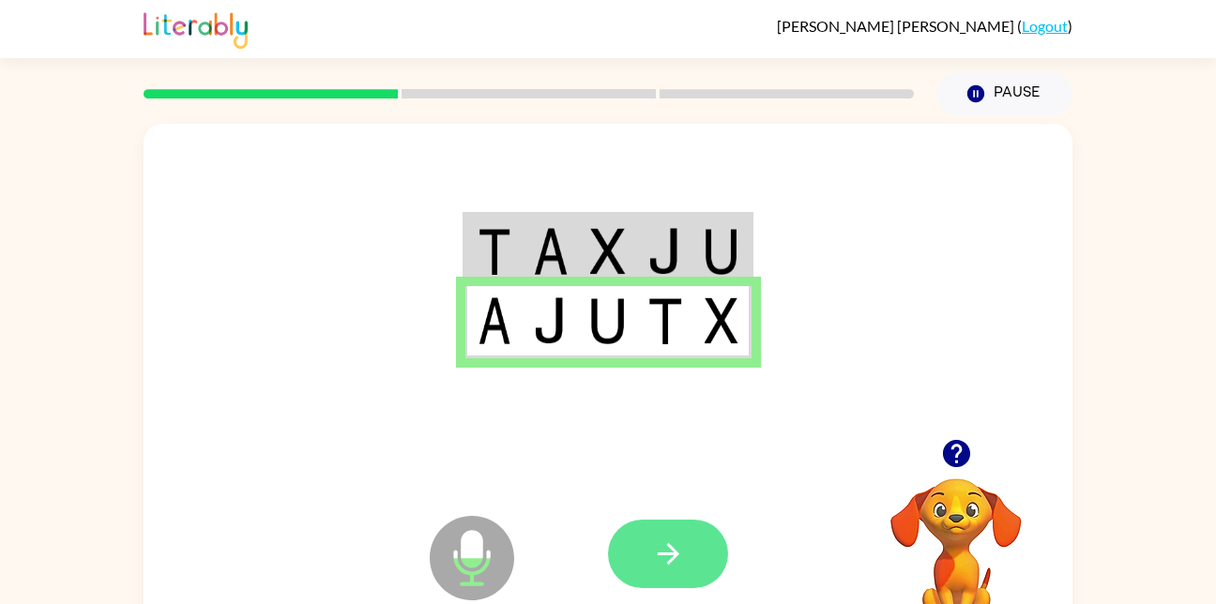
click at [690, 555] on button "button" at bounding box center [668, 554] width 120 height 68
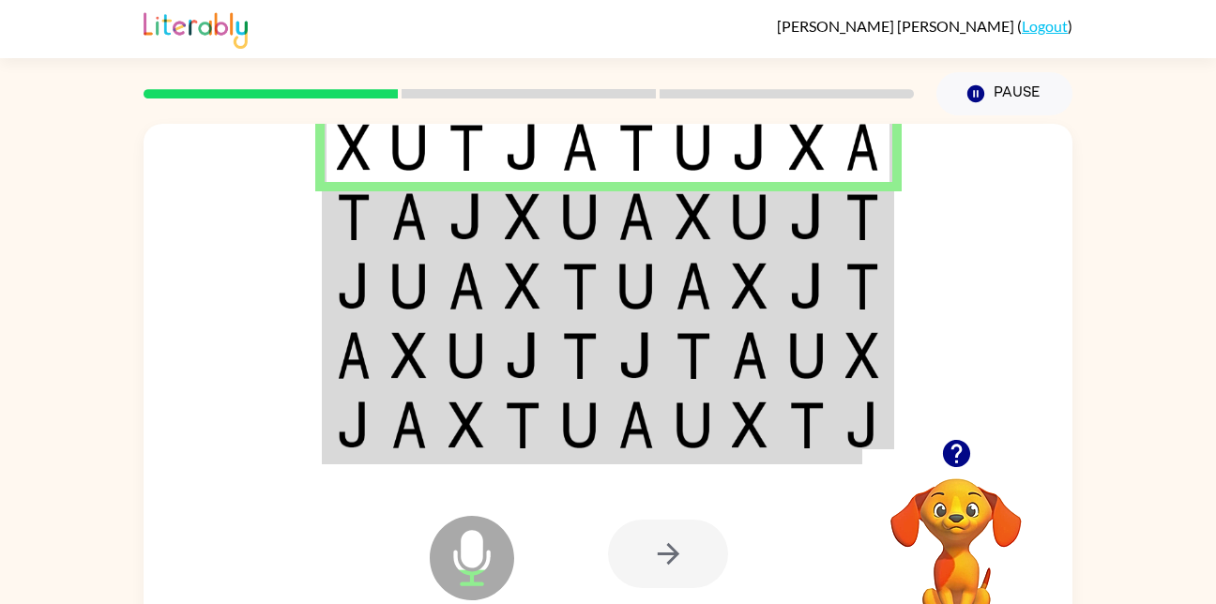
click at [779, 214] on td at bounding box center [806, 216] width 57 height 69
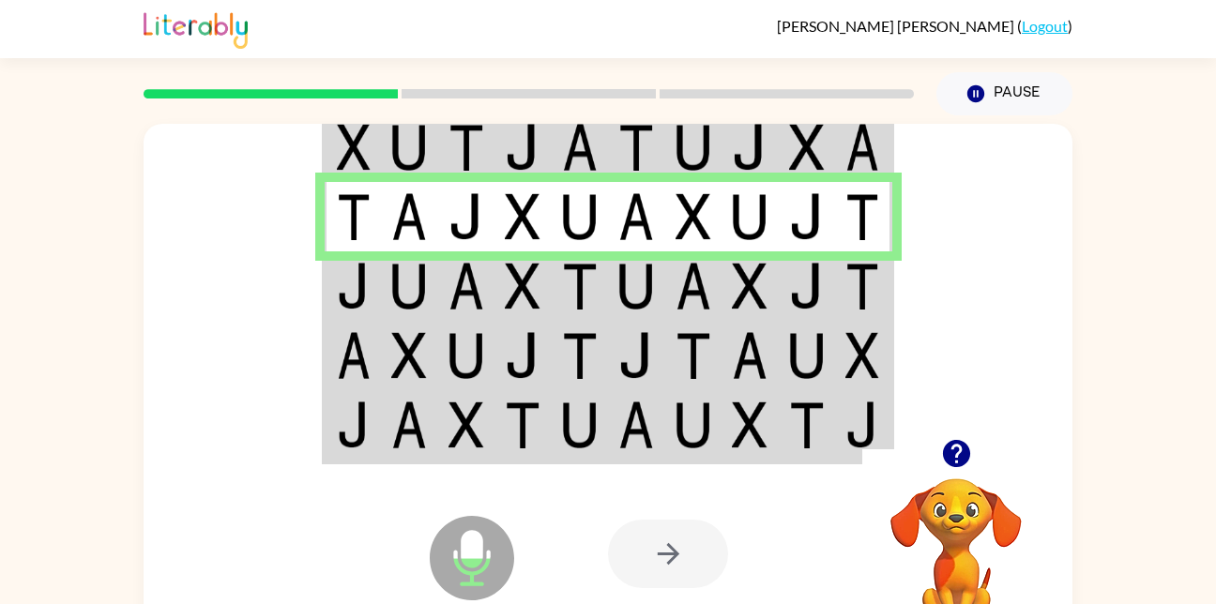
click at [370, 279] on img at bounding box center [354, 286] width 34 height 47
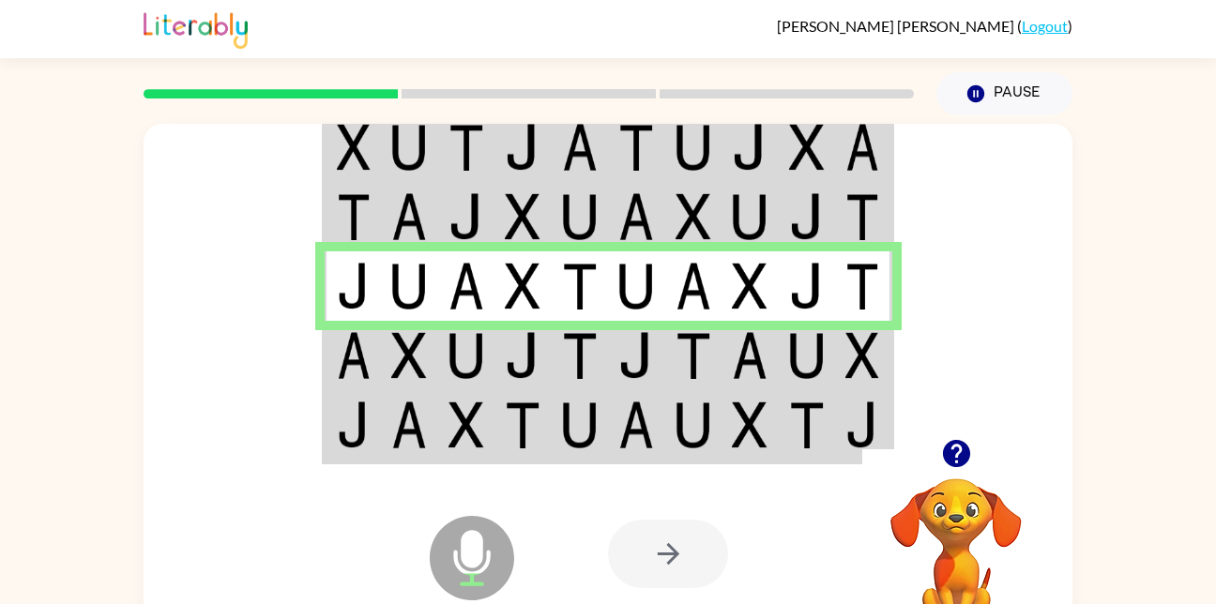
click at [635, 359] on img at bounding box center [636, 355] width 36 height 47
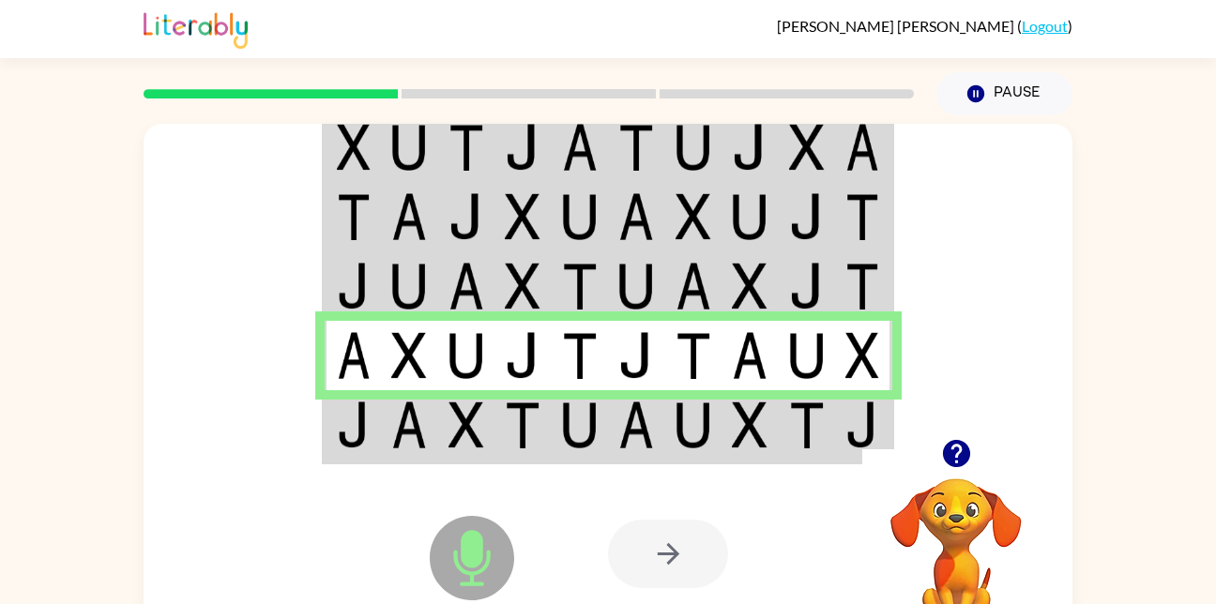
click at [668, 462] on div at bounding box center [746, 553] width 277 height 211
click at [714, 431] on td at bounding box center [693, 426] width 57 height 72
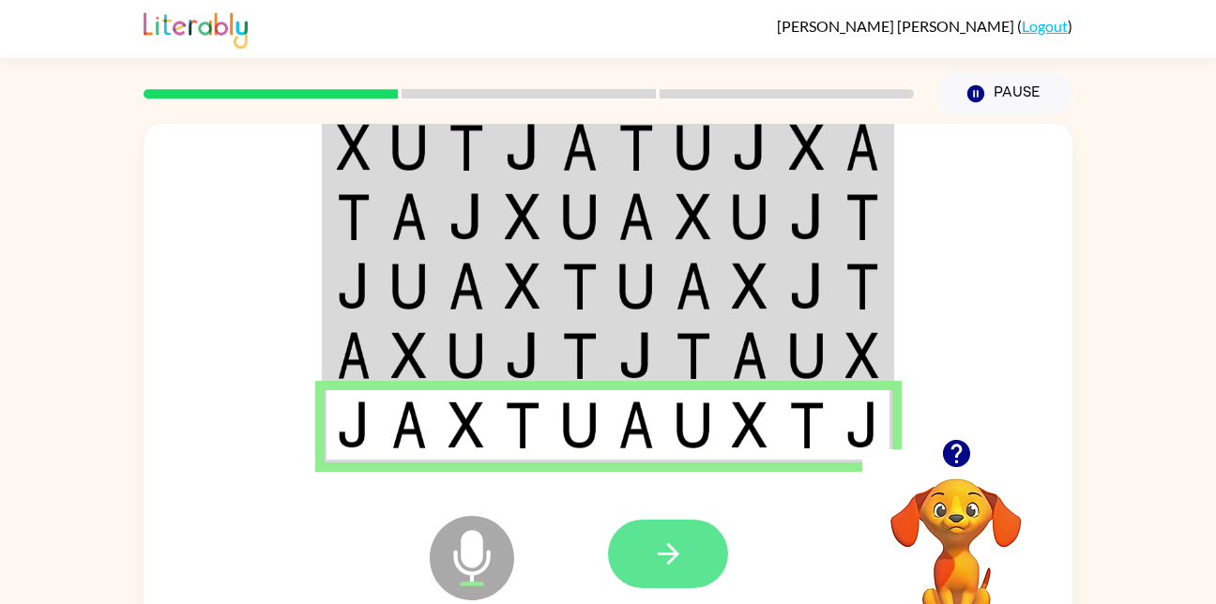
click at [679, 560] on icon "button" at bounding box center [668, 553] width 33 height 33
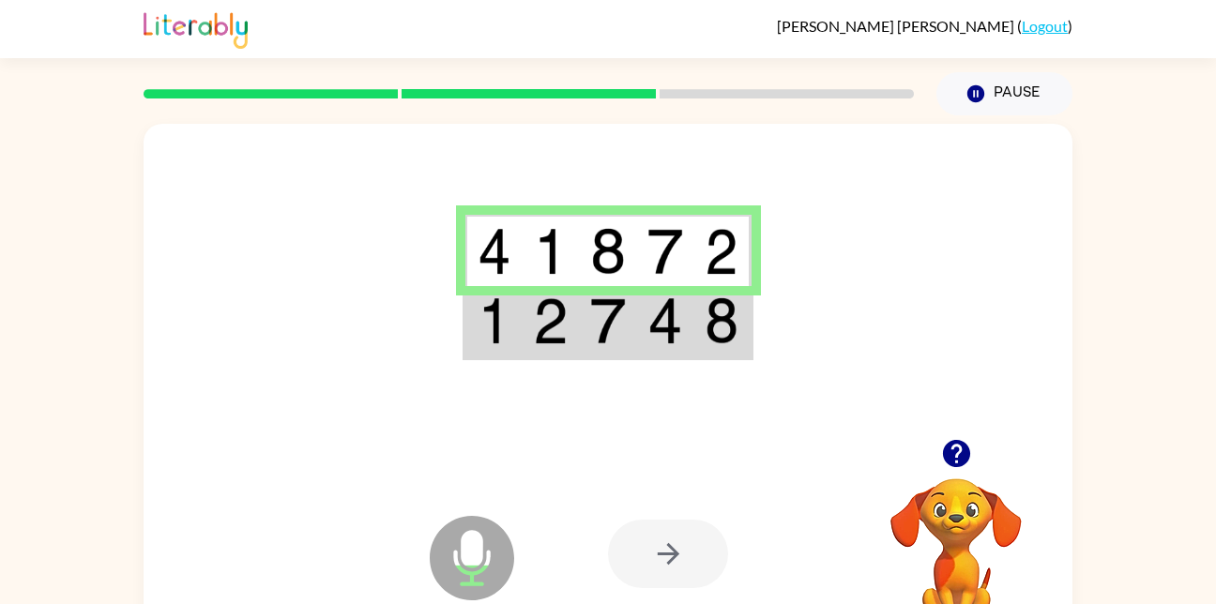
click at [718, 319] on img at bounding box center [721, 320] width 34 height 47
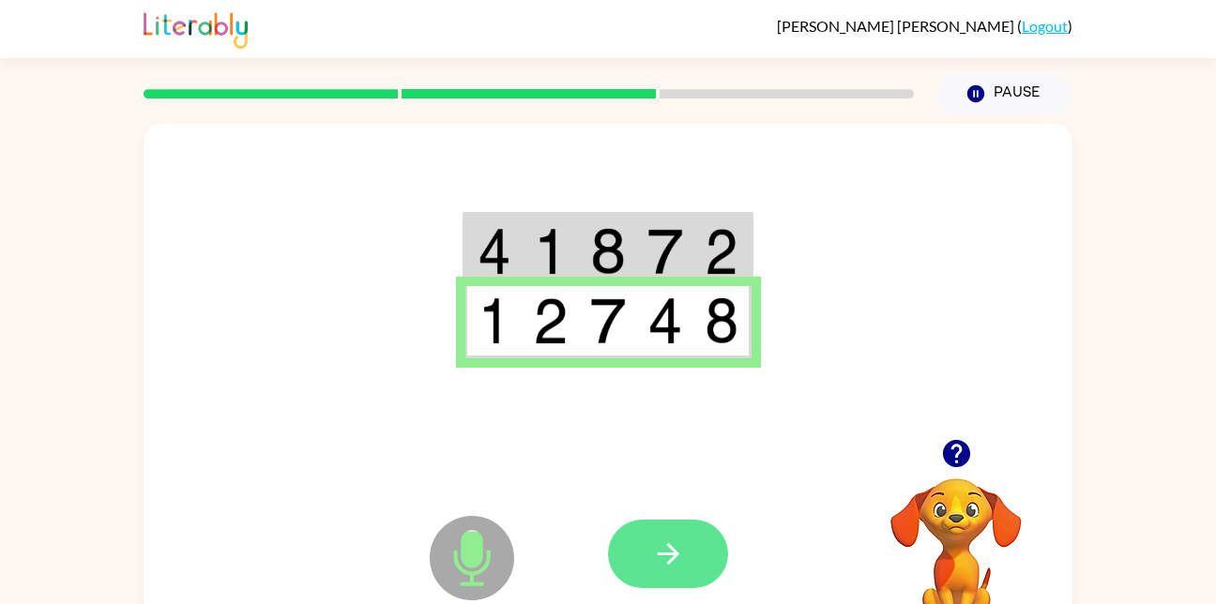
click at [669, 559] on icon "button" at bounding box center [668, 553] width 33 height 33
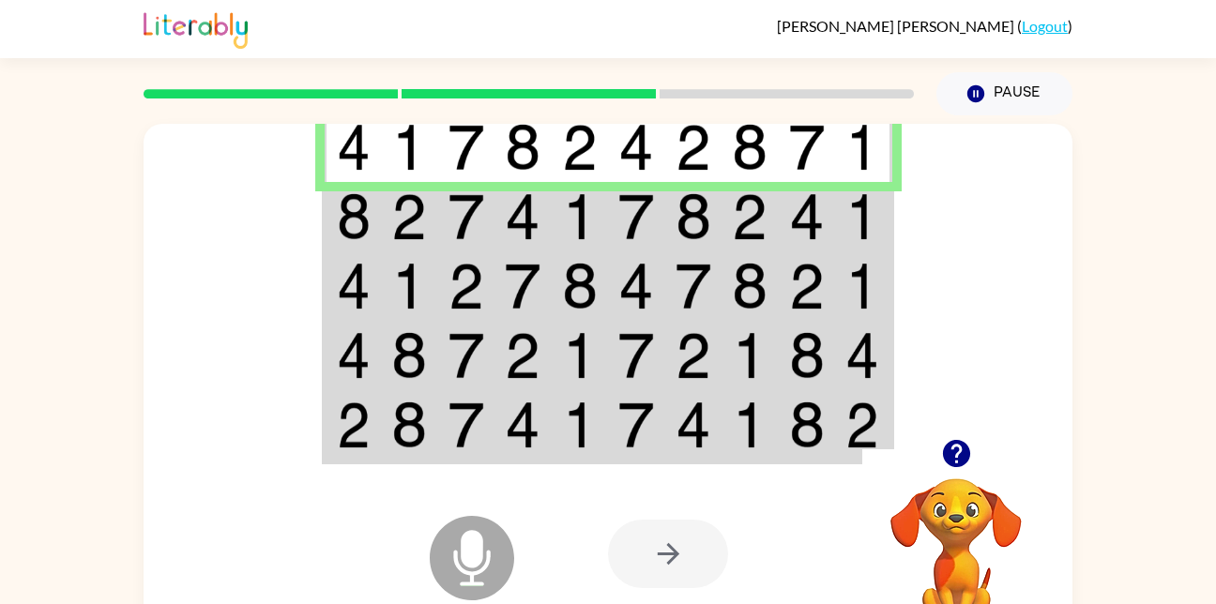
click at [503, 244] on td at bounding box center [522, 216] width 57 height 69
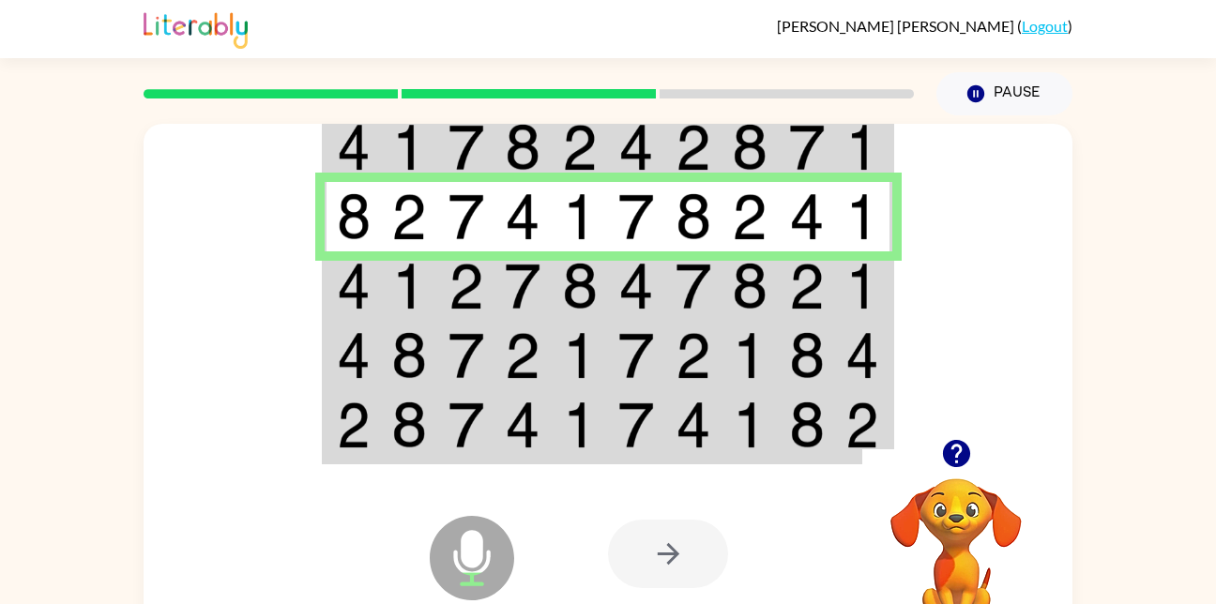
click at [470, 290] on img at bounding box center [466, 286] width 36 height 47
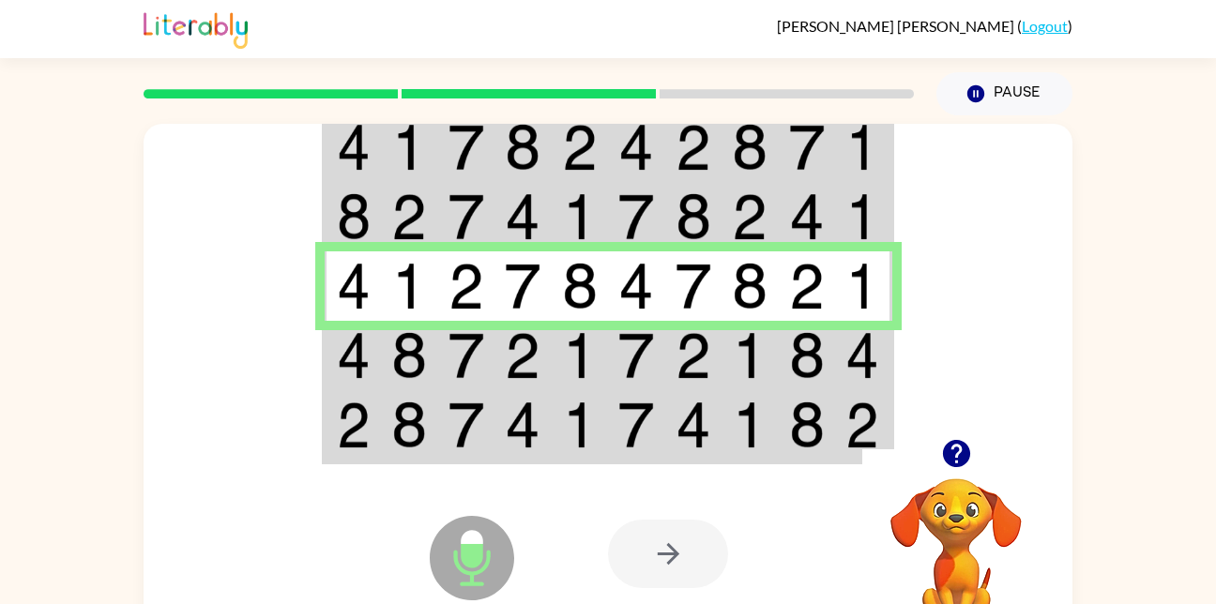
click at [771, 343] on td at bounding box center [749, 355] width 57 height 69
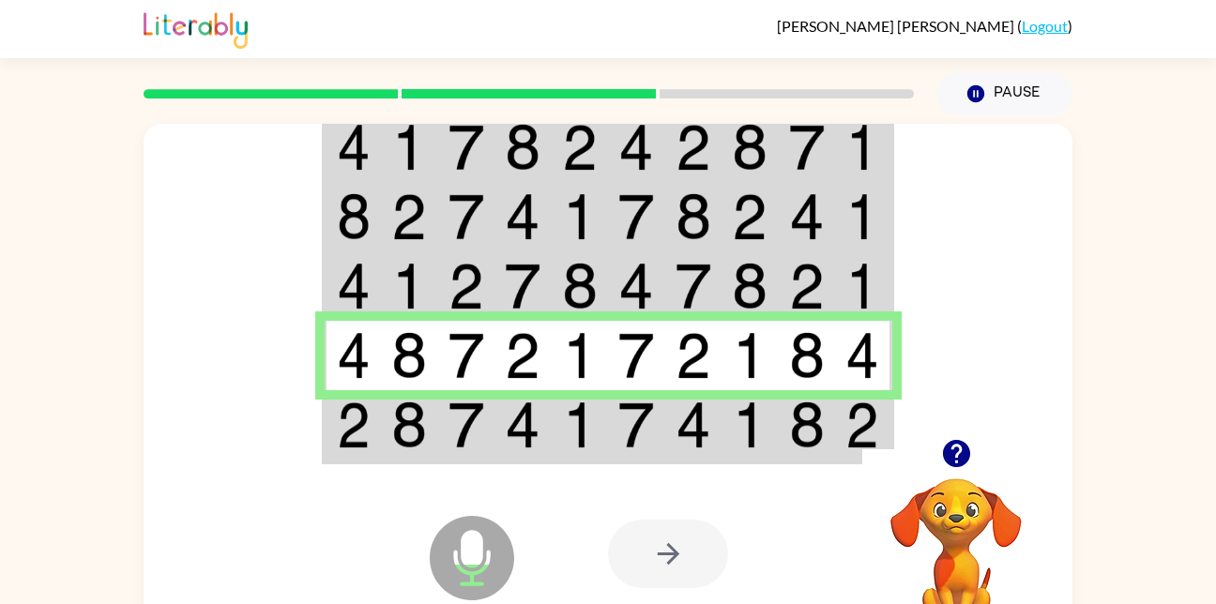
click at [830, 423] on td at bounding box center [806, 426] width 57 height 72
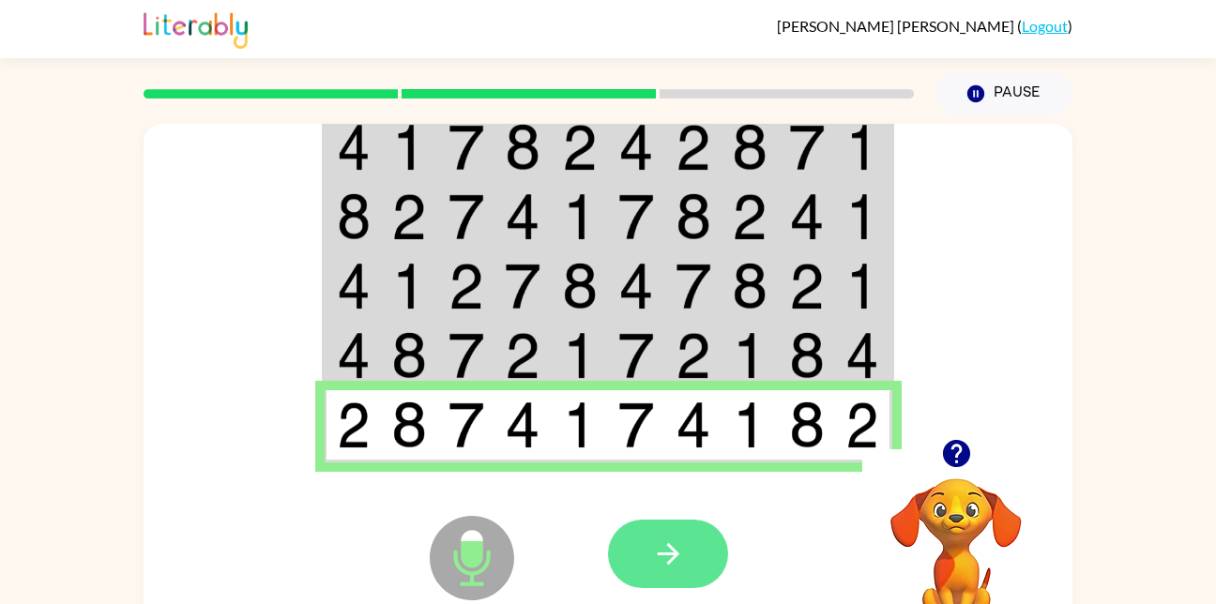
click at [699, 575] on button "button" at bounding box center [668, 554] width 120 height 68
